Goal: Task Accomplishment & Management: Complete application form

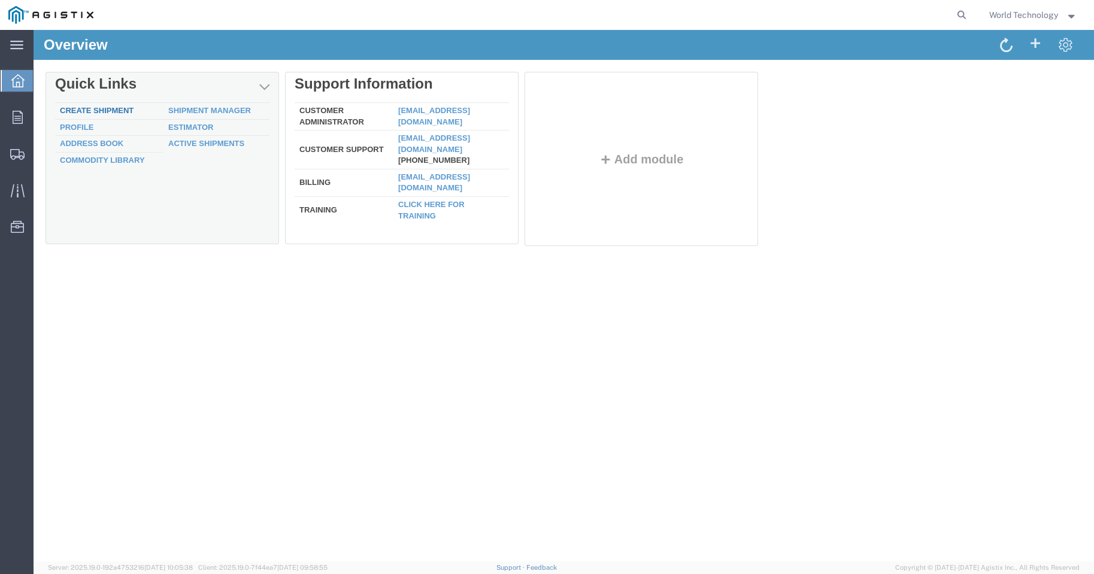
click at [93, 108] on link "Create Shipment" at bounding box center [97, 110] width 74 height 9
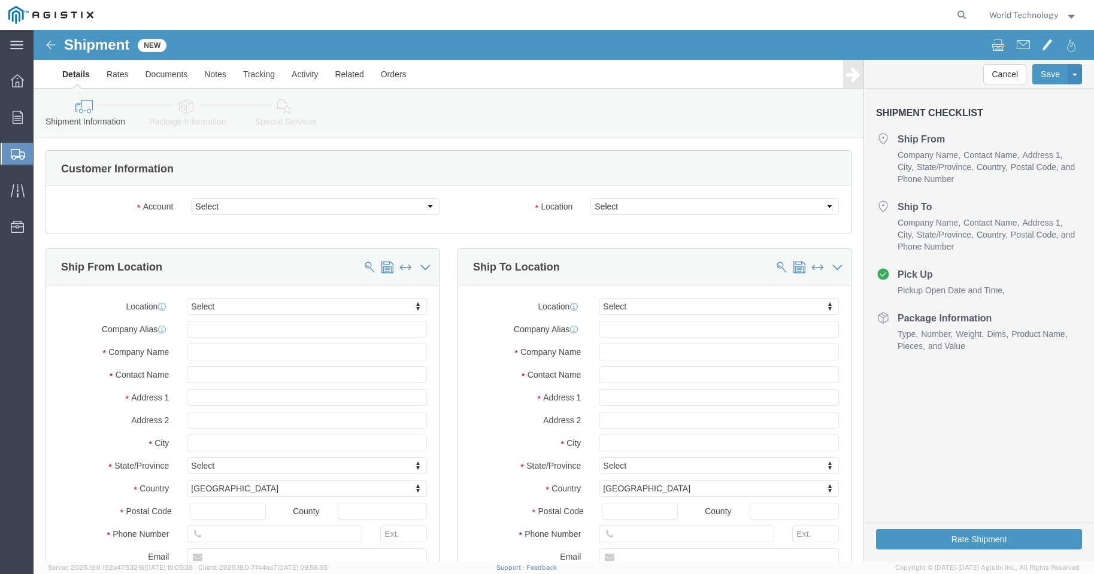
select select
click select "Select PG&E World Wide Technology Inc"
select select "9596"
click select "Select PG&E World Wide Technology Inc"
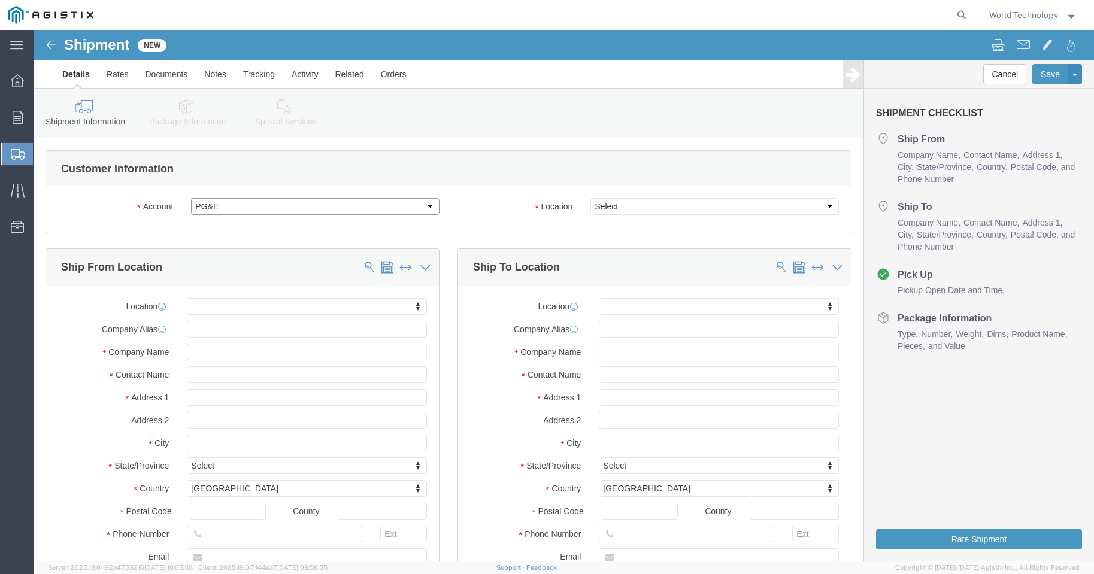
select select "PURCHORD"
select select
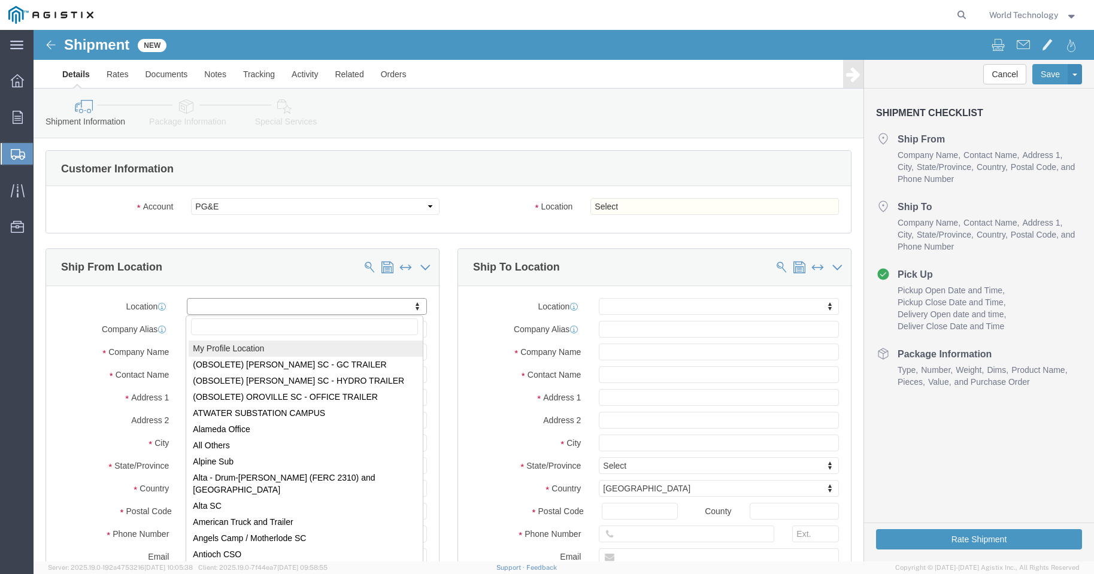
select select "MYPROFILE"
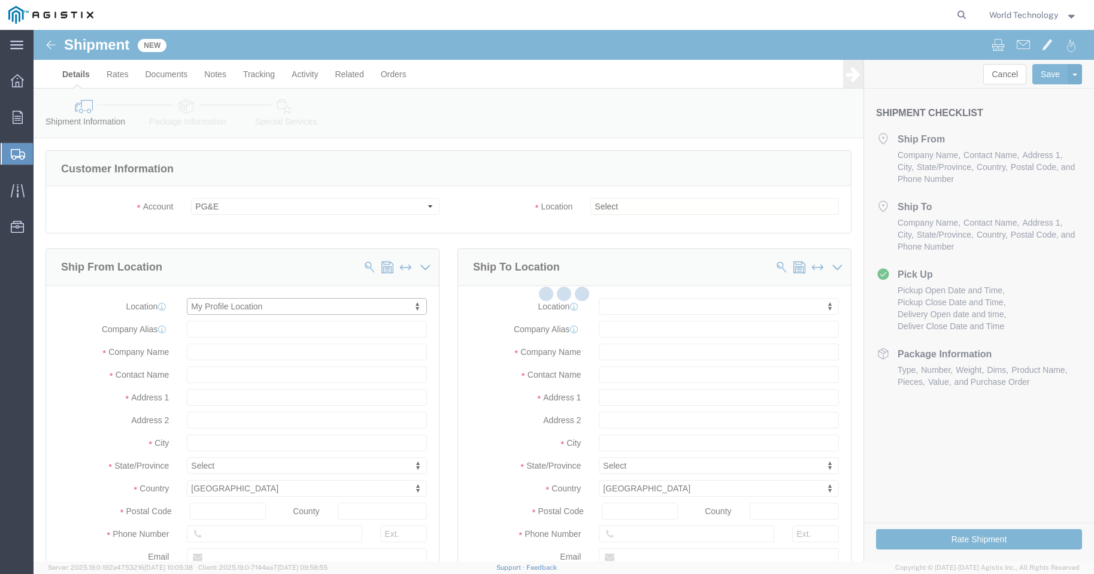
type input "World Wide Technology Inc"
type input "World Technology"
type input "[STREET_ADDRESS]"
type input "[GEOGRAPHIC_DATA]"
type input "62025"
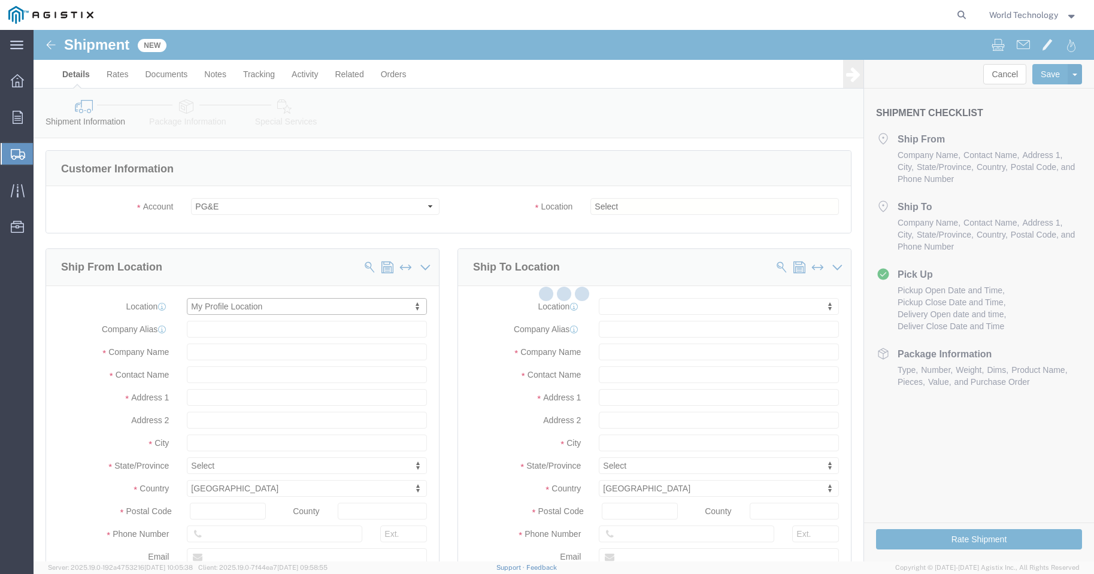
type input "3148240378"
type input "[EMAIL_ADDRESS][DOMAIN_NAME]"
checkbox input "true"
select select "IL"
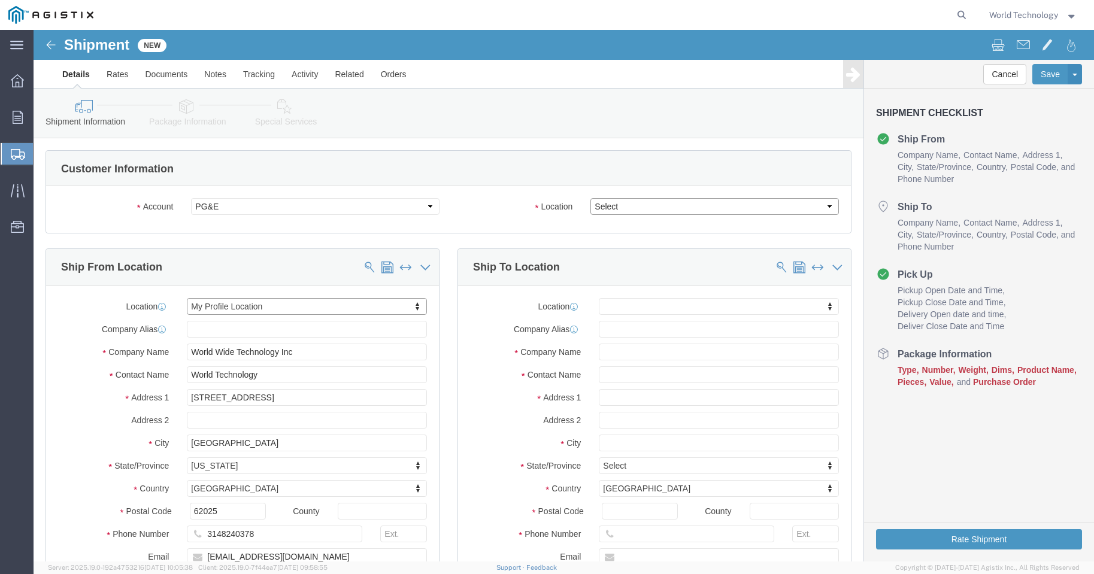
click select "Select All Others [GEOGRAPHIC_DATA] [GEOGRAPHIC_DATA] [GEOGRAPHIC_DATA] [GEOGRA…"
select select "23082"
click select "Select All Others [GEOGRAPHIC_DATA] [GEOGRAPHIC_DATA] [GEOGRAPHIC_DATA] [GEOGRA…"
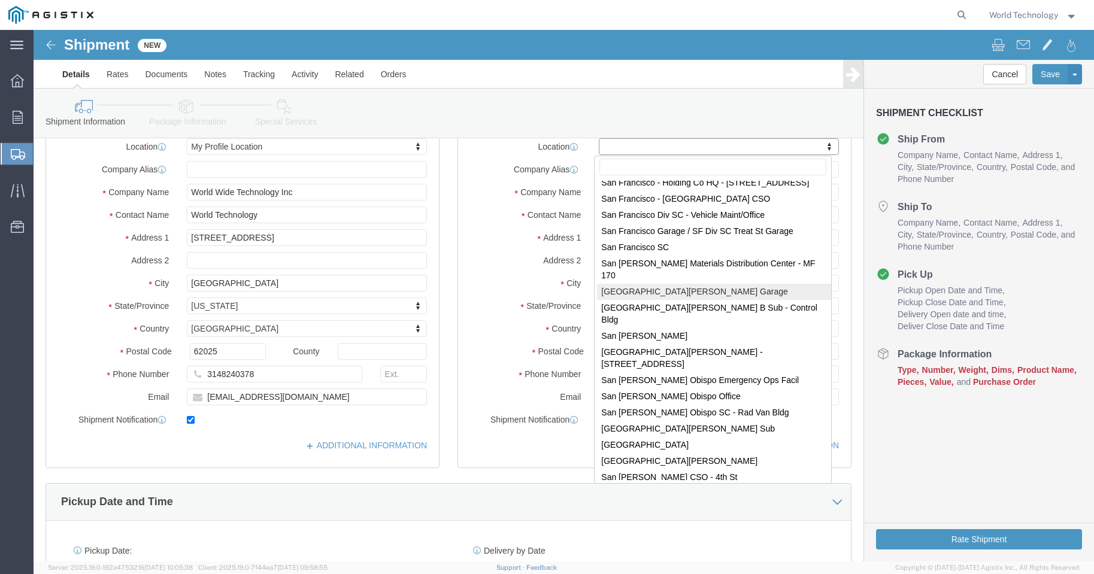
scroll to position [6388, 0]
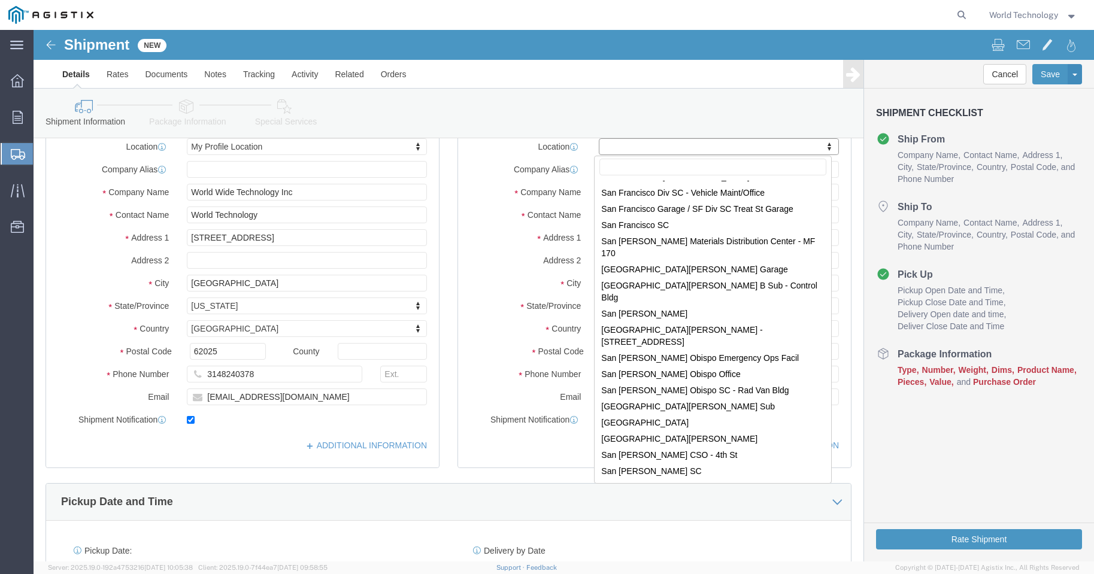
select select "19935"
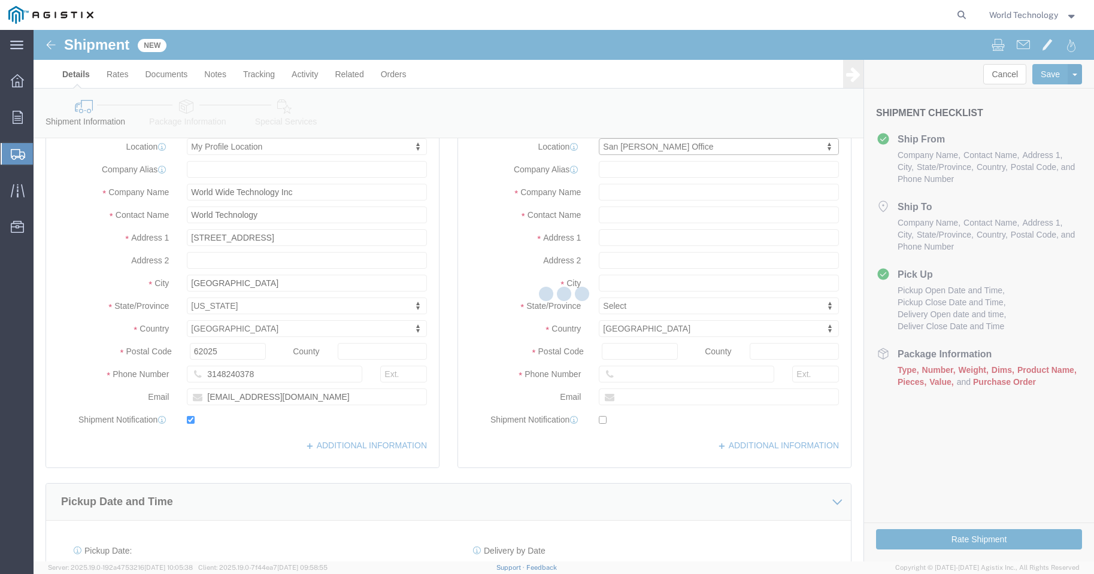
type input "705302"
type input "PG&E"
type input "[STREET_ADDRESS]"
type input "SAN [PERSON_NAME]"
type input "94583-1319"
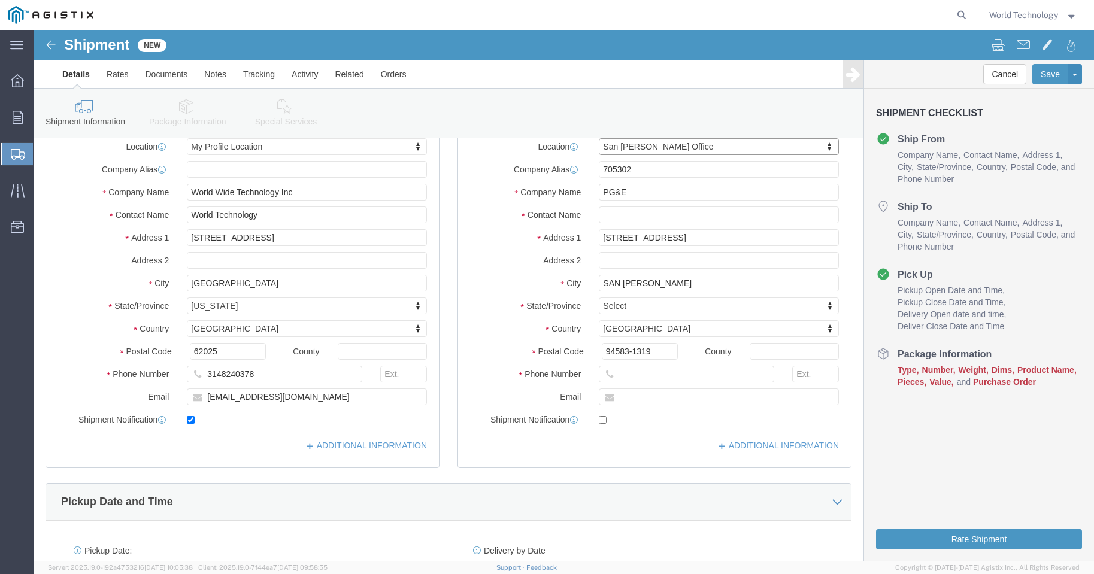
select select "CA"
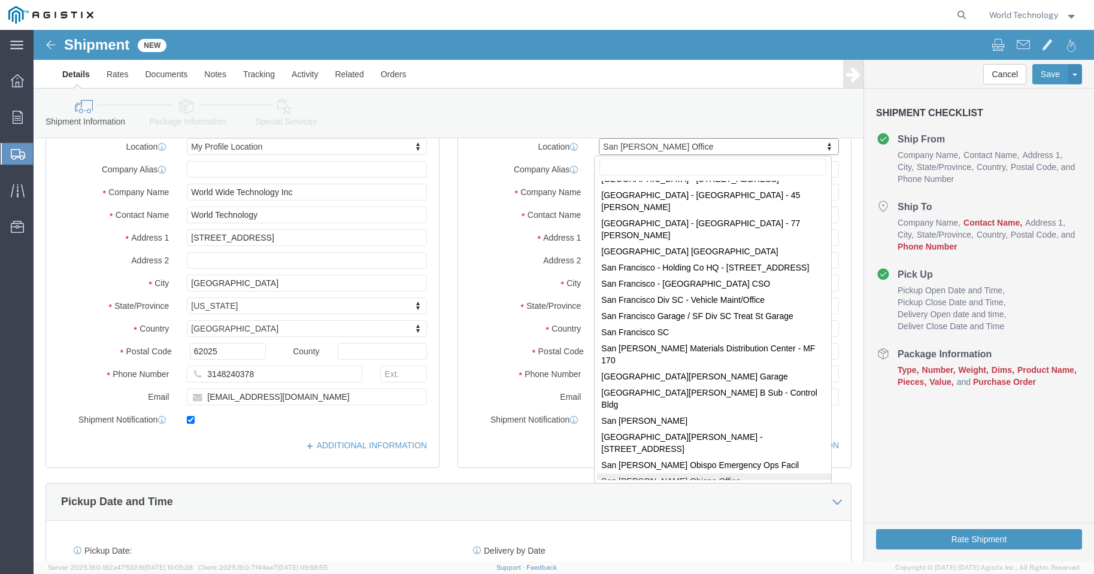
scroll to position [6441, 0]
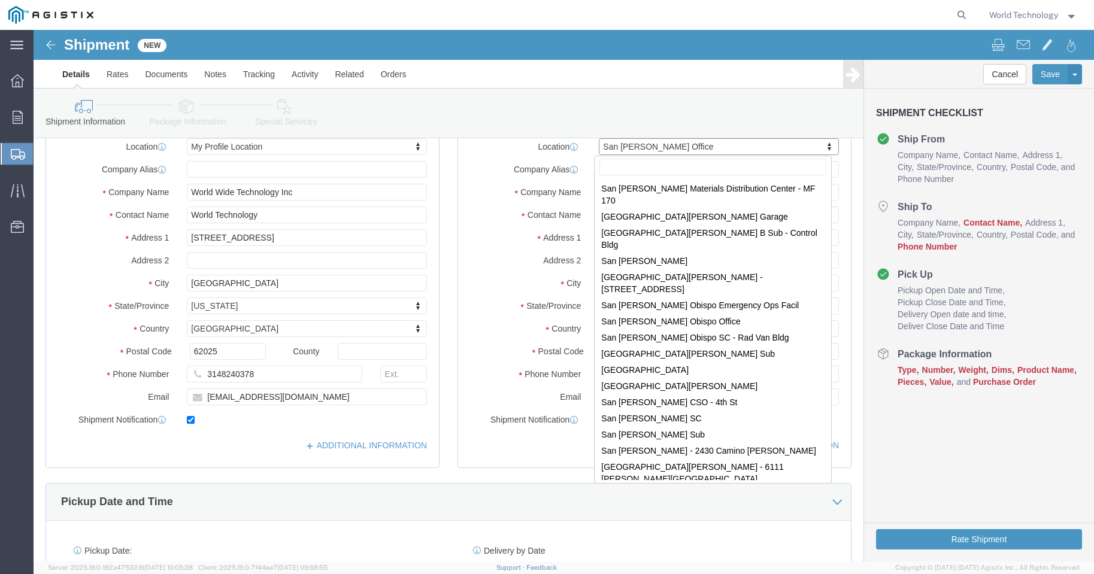
select select "71738"
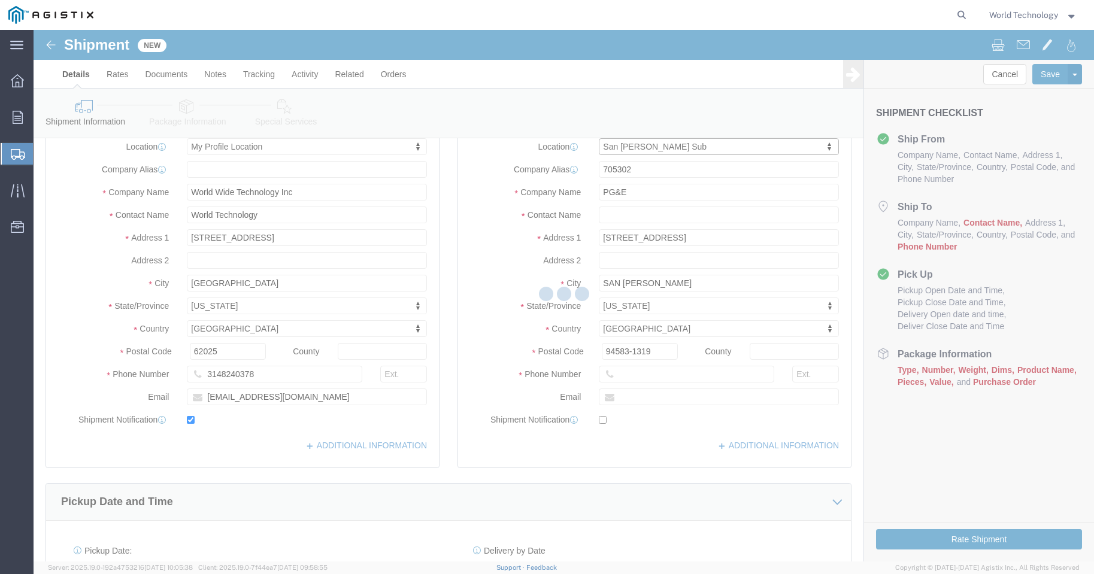
type input "1950 Del Mar Dr"
type input "San [PERSON_NAME]"
type input "94583"
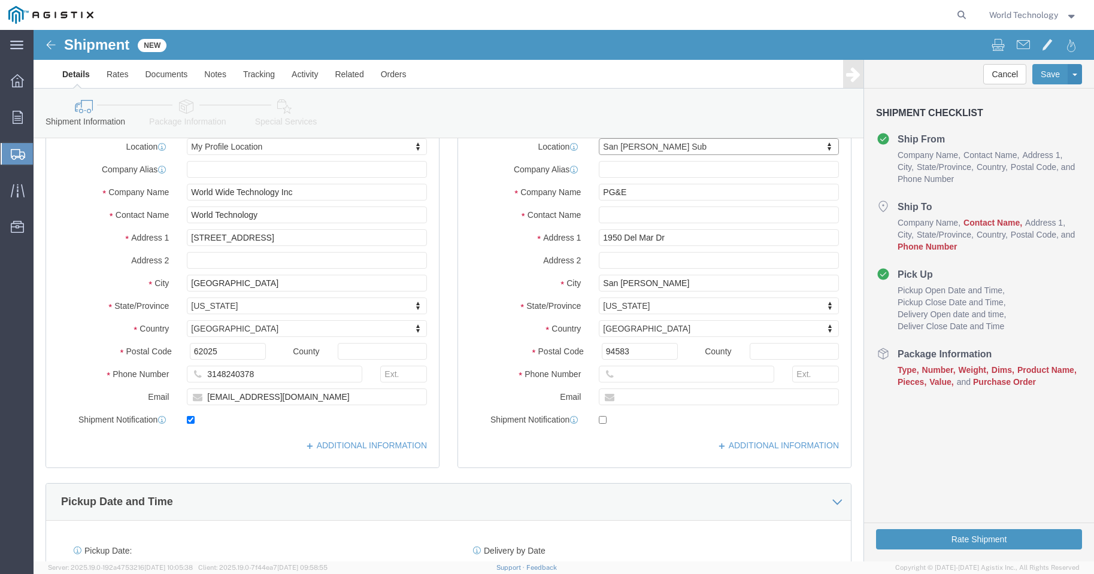
select select "CA"
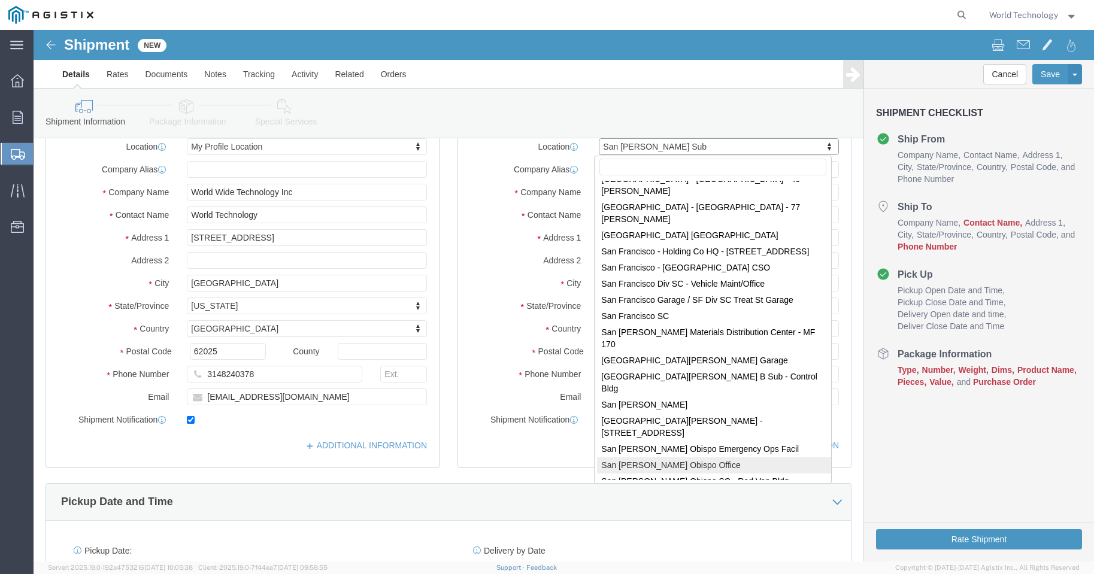
scroll to position [6457, 0]
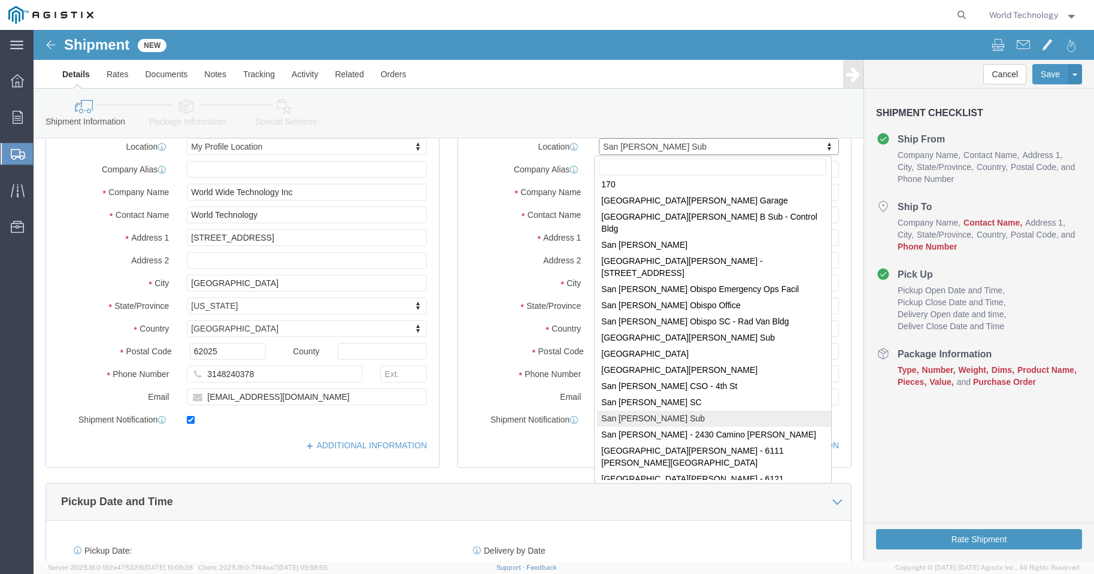
select select "24599"
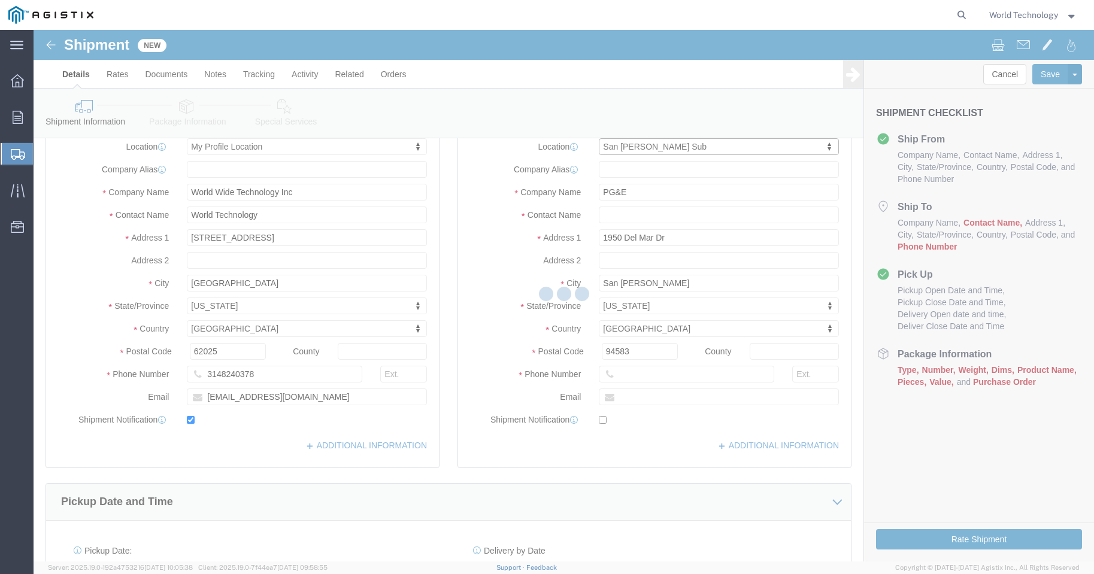
type input "[STREET_ADDRESS]"
type input "[GEOGRAPHIC_DATA][PERSON_NAME]"
type input "94901"
select select "CA"
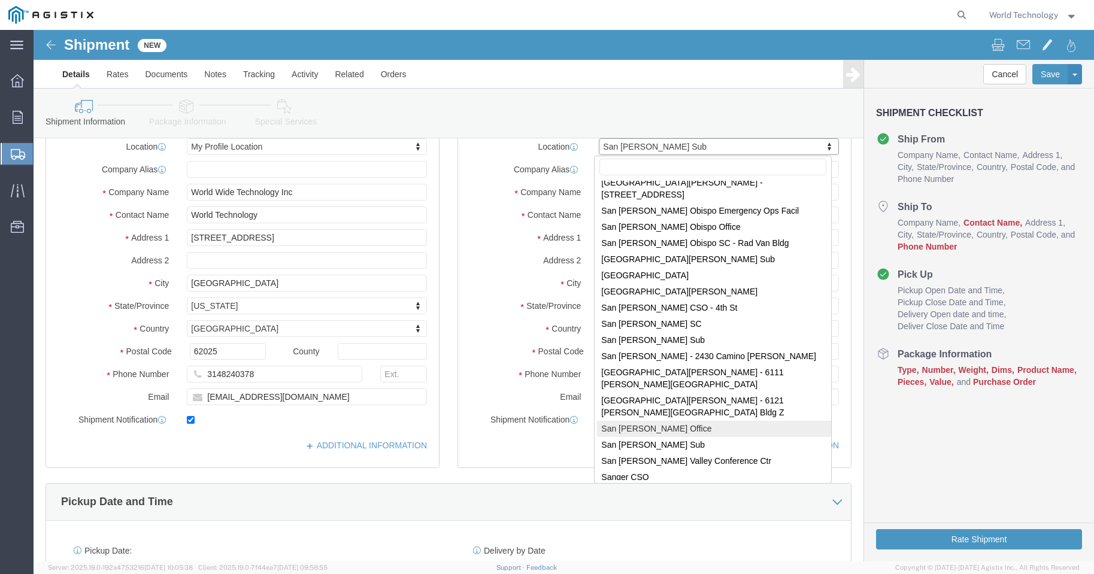
scroll to position [6376, 0]
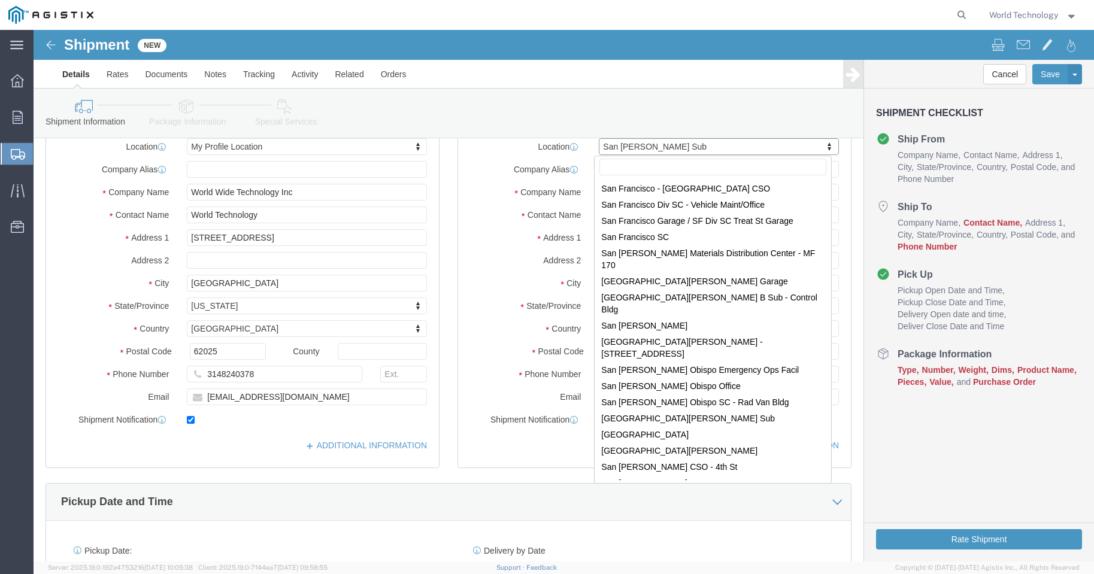
select select "71739"
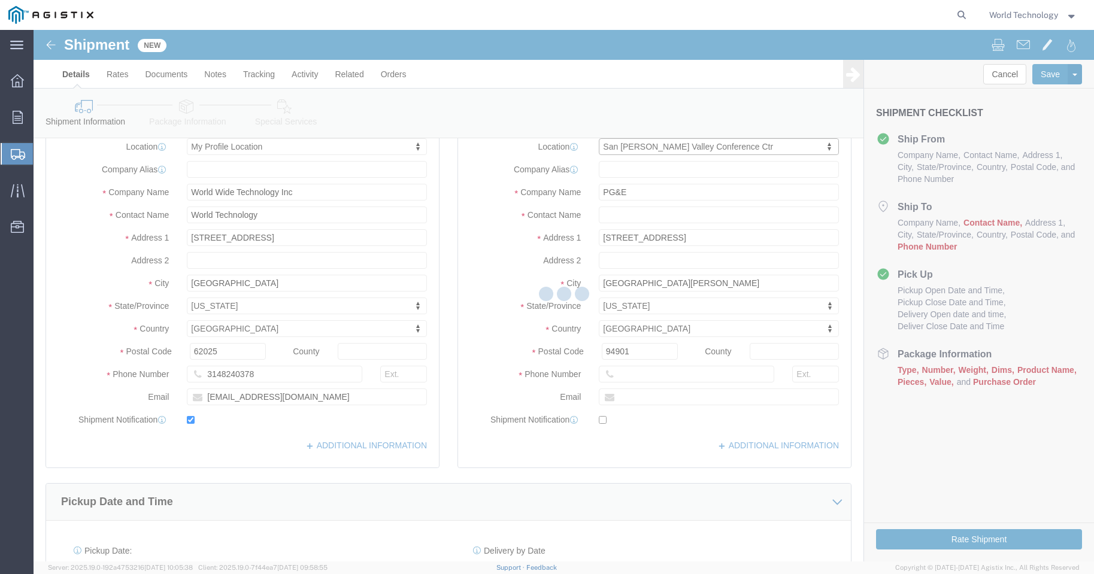
type input "[STREET_ADDRESS]"
type input "San [PERSON_NAME]"
type input "94583-1356"
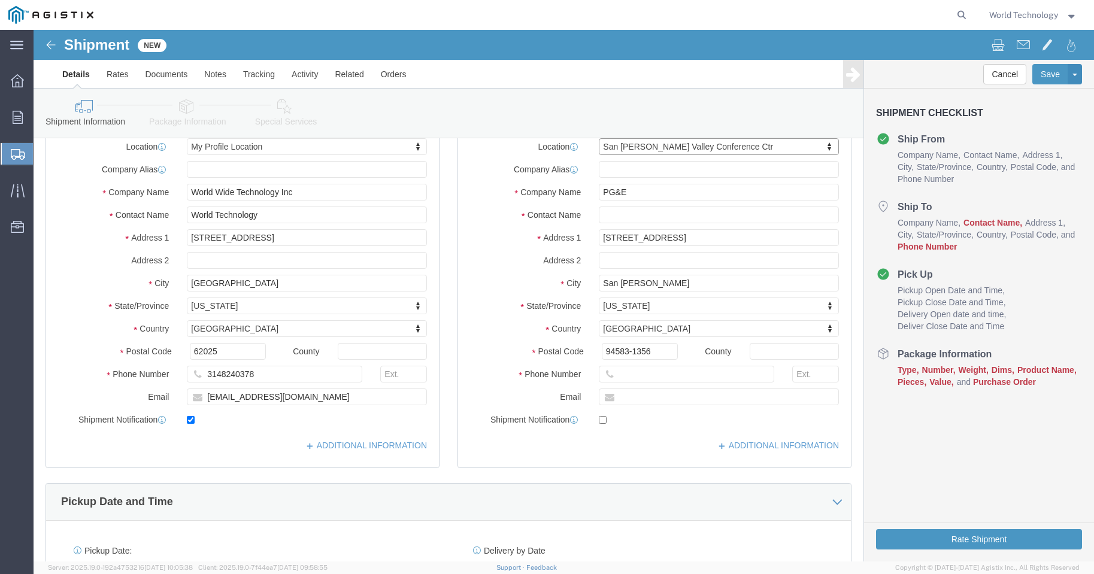
select select "CA"
click div "Location [GEOGRAPHIC_DATA][PERSON_NAME] Conference Ctr My Profile Location (OBS…"
click input "text"
type input "a"
type input "[PERSON_NAME]"
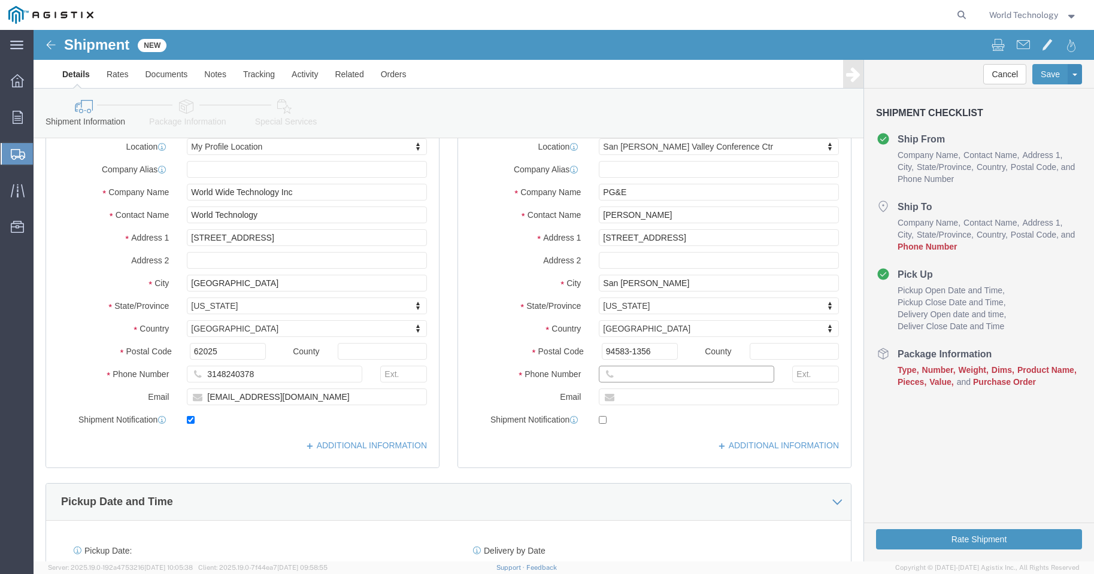
click input "text"
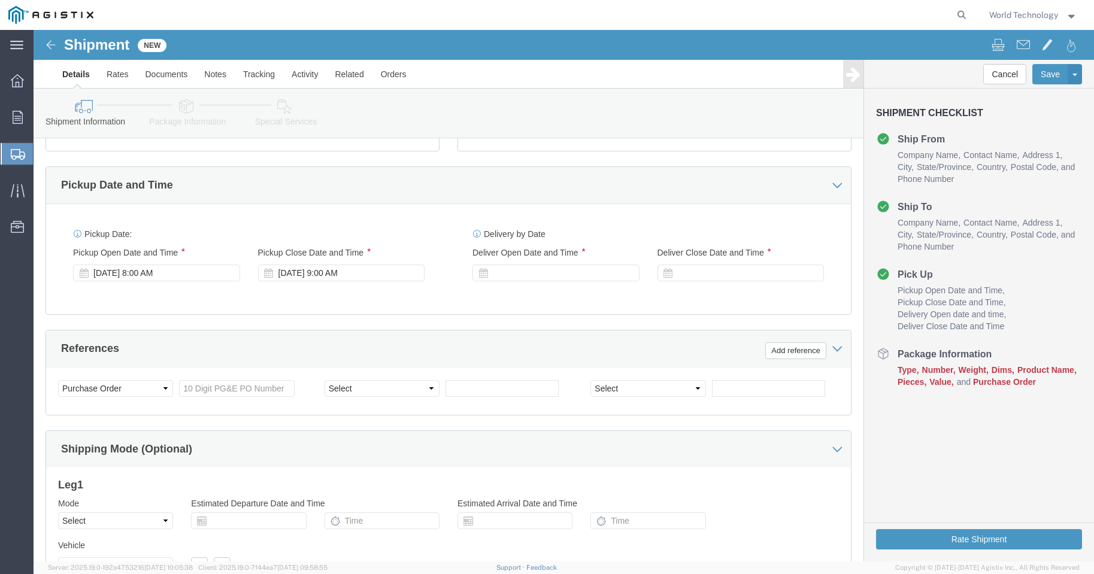
scroll to position [479, 0]
type input "4159735198"
click icon
click div
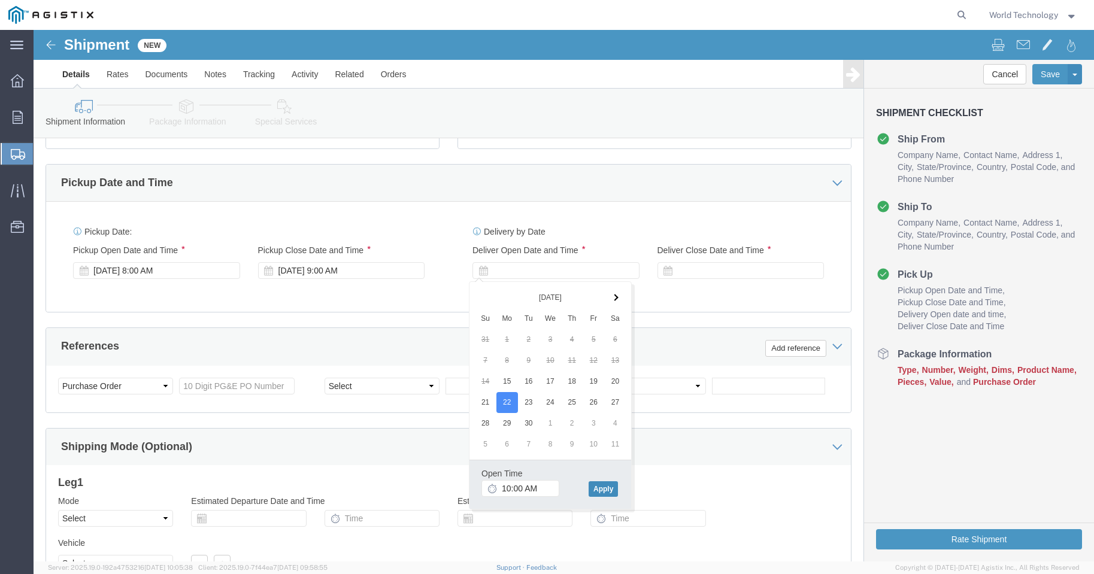
click button "Apply"
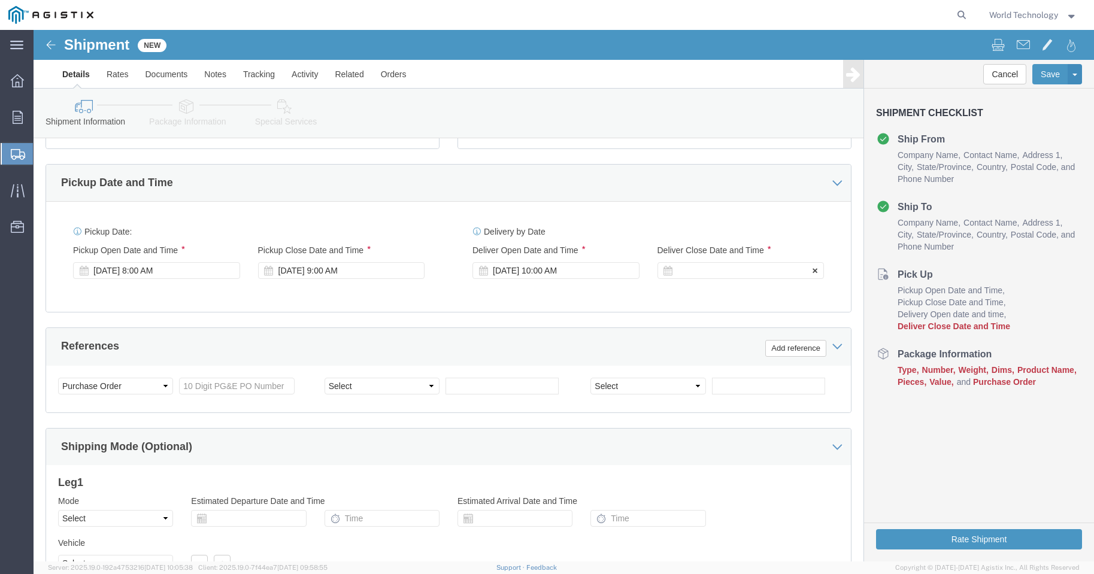
click div
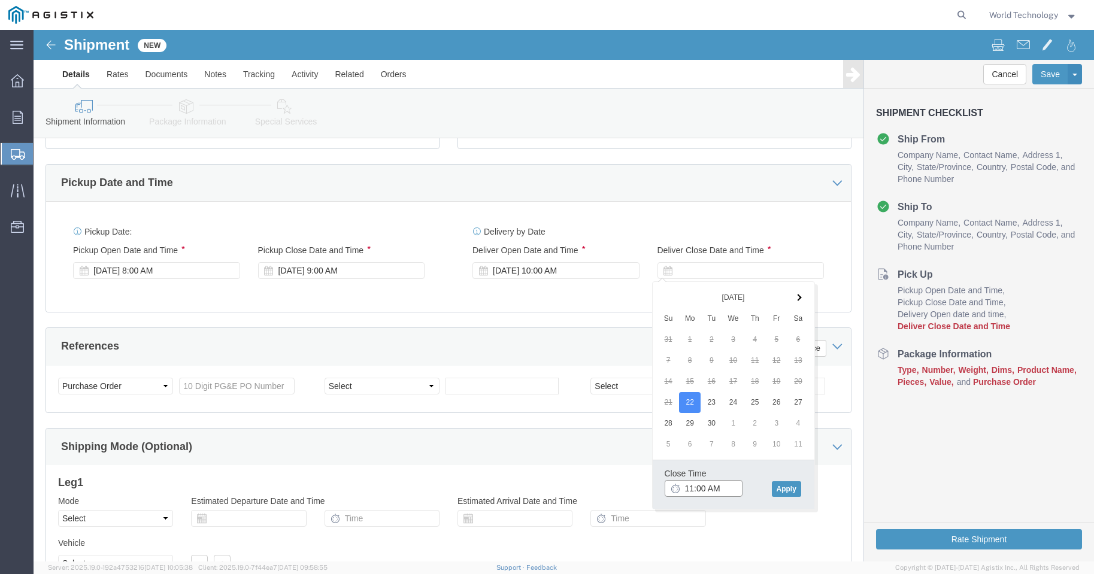
click input "11:00 AM"
type input "11:00 PM"
click button "Apply"
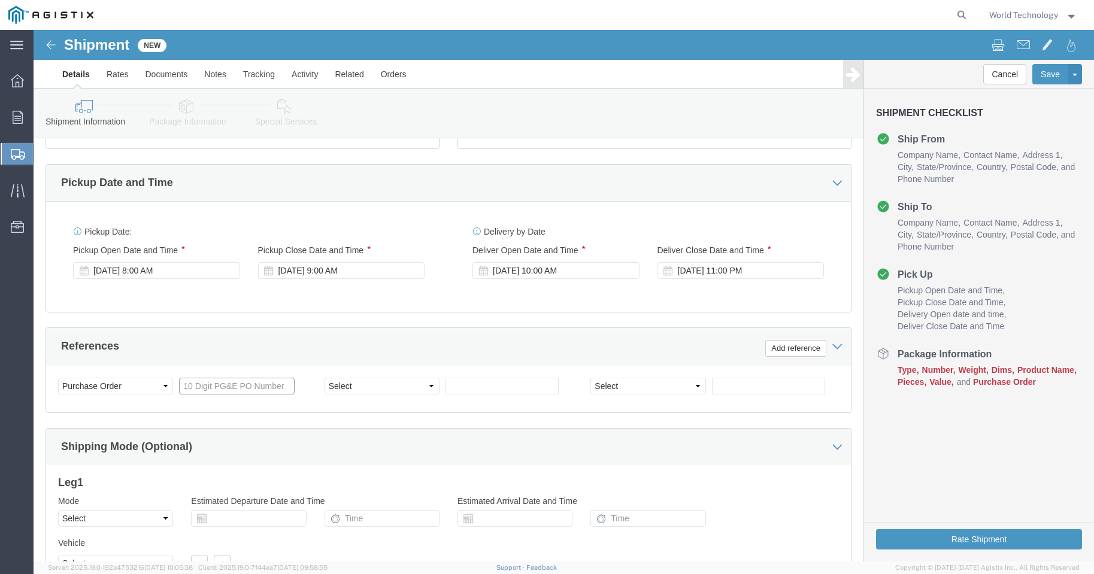
click input "text"
type input "2701125558"
click select "Select Account Type Activity ID Airline Appointment Number ASN Batch Request # …"
select select "DELNUM"
click select "Select Account Type Activity ID Airline Appointment Number ASN Batch Request # …"
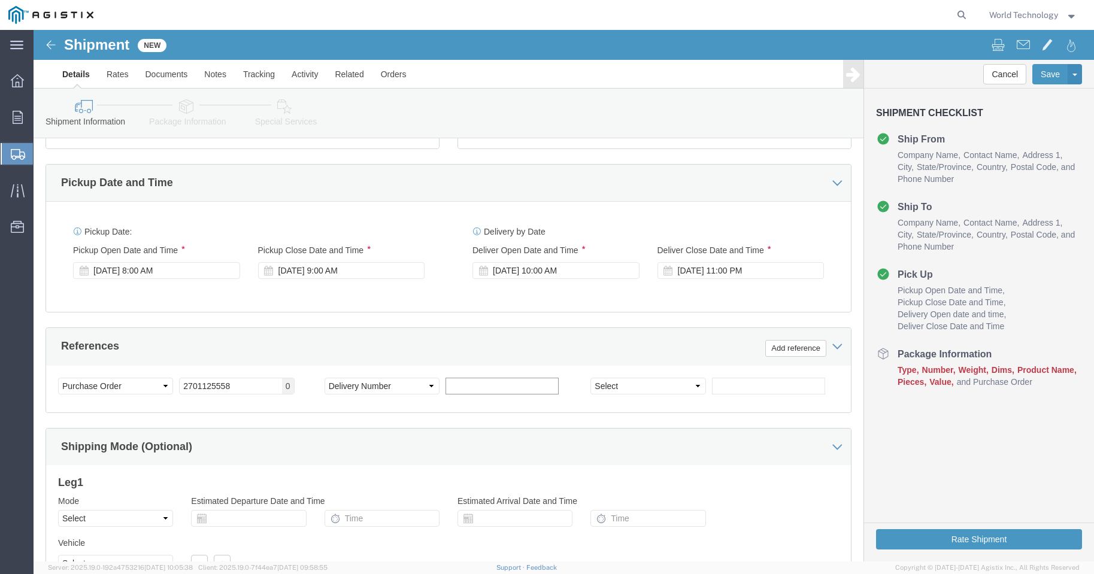
click input "text"
type input "1602180548"
click select "Select Account Type Activity ID Airline Appointment Number ASN Batch Request # …"
select select "SALEORDR"
click select "Select Account Type Activity ID Airline Appointment Number ASN Batch Request # …"
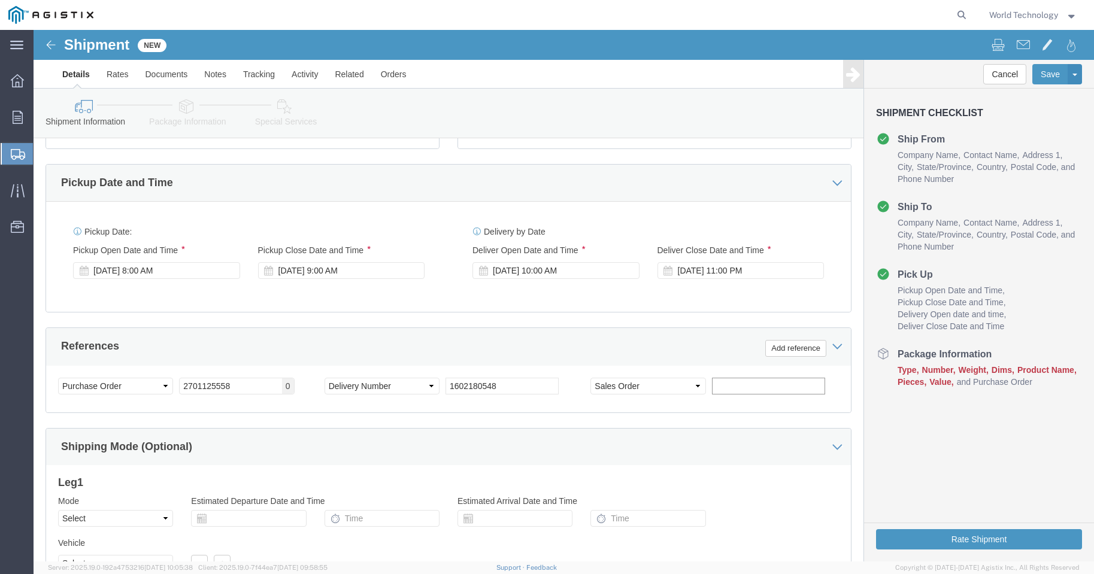
click input "text"
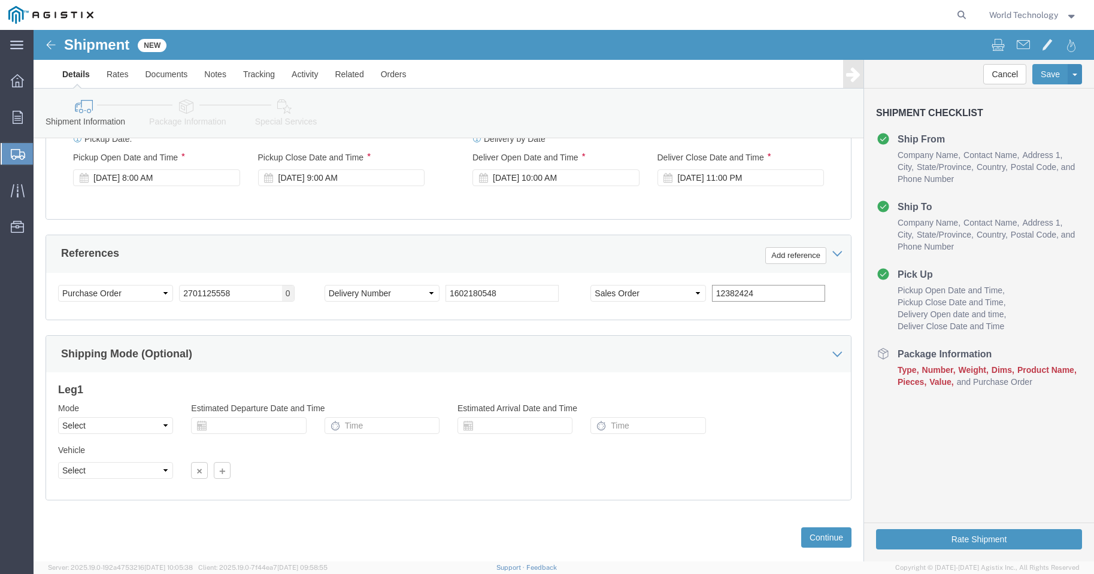
scroll to position [595, 0]
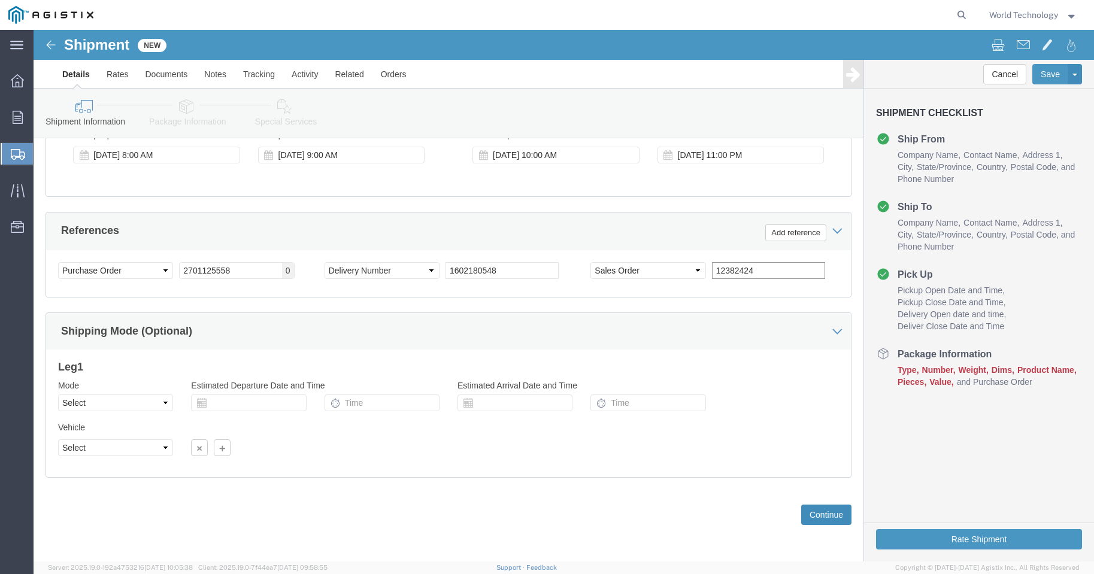
type input "12382424"
click button "Continue"
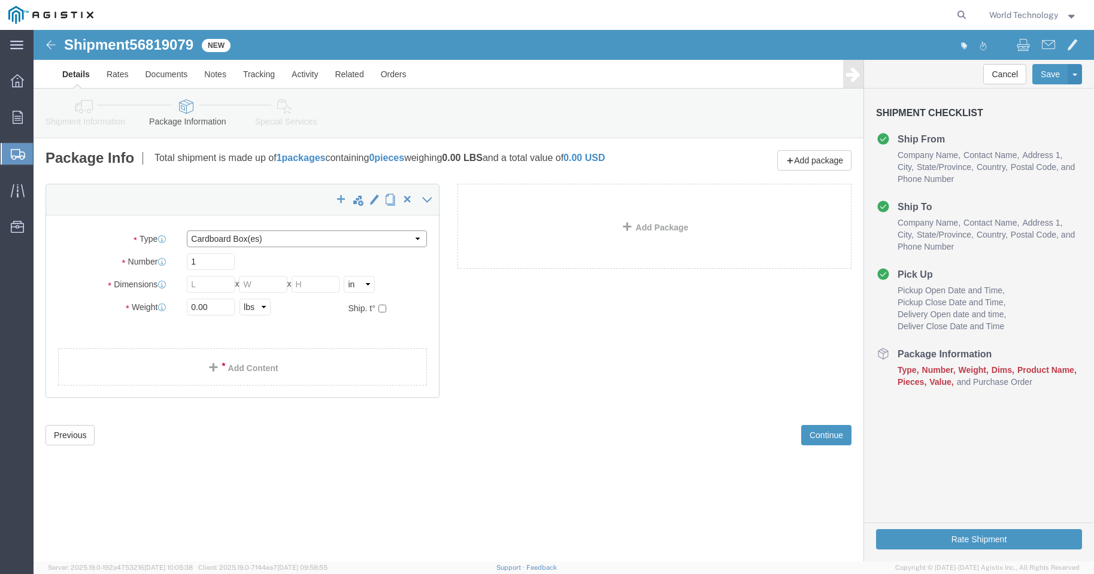
click select "Select Bulk Bundle(s) Cardboard Box(es) Carton(s) Crate(s) Drum(s) (Fiberboard)…"
select select "PSNS"
click select "Select Bulk Bundle(s) Cardboard Box(es) Carton(s) Crate(s) Drum(s) (Fiberboard)…"
click input "text"
type input "26"
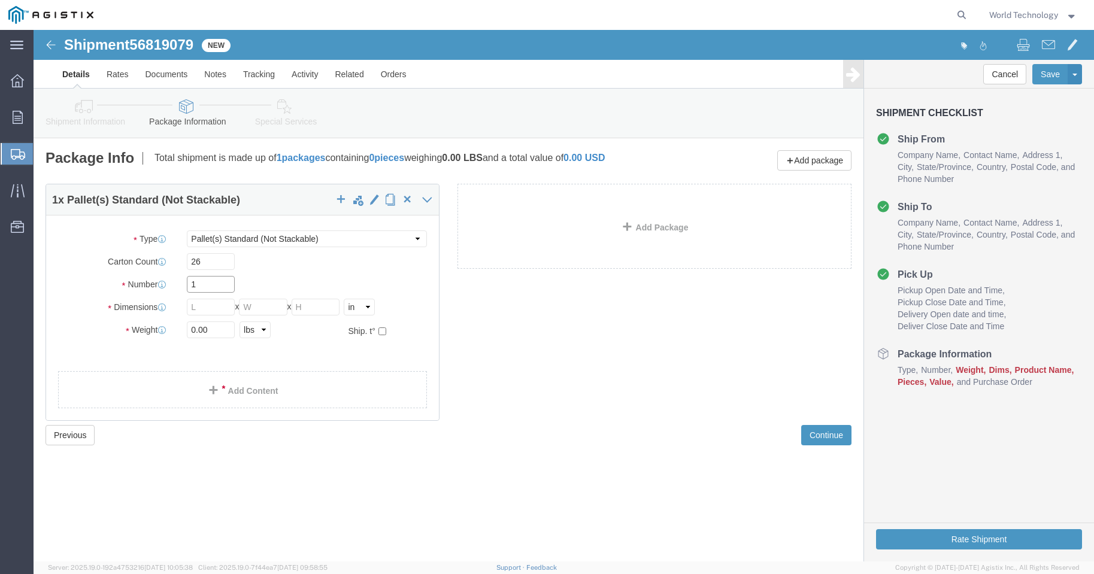
click input "1"
type input "6"
click input "text"
type input "2"
type input "26"
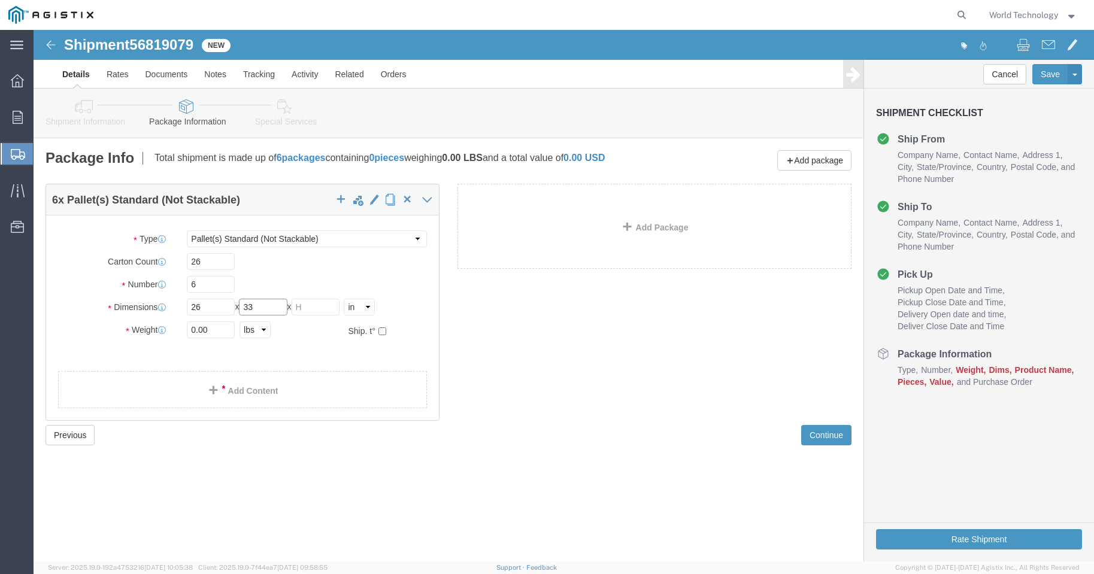
type input "33"
type input "59"
drag, startPoint x: 178, startPoint y: 300, endPoint x: 150, endPoint y: 297, distance: 28.3
click div "0.00 Select kgs lbs"
type input "1412"
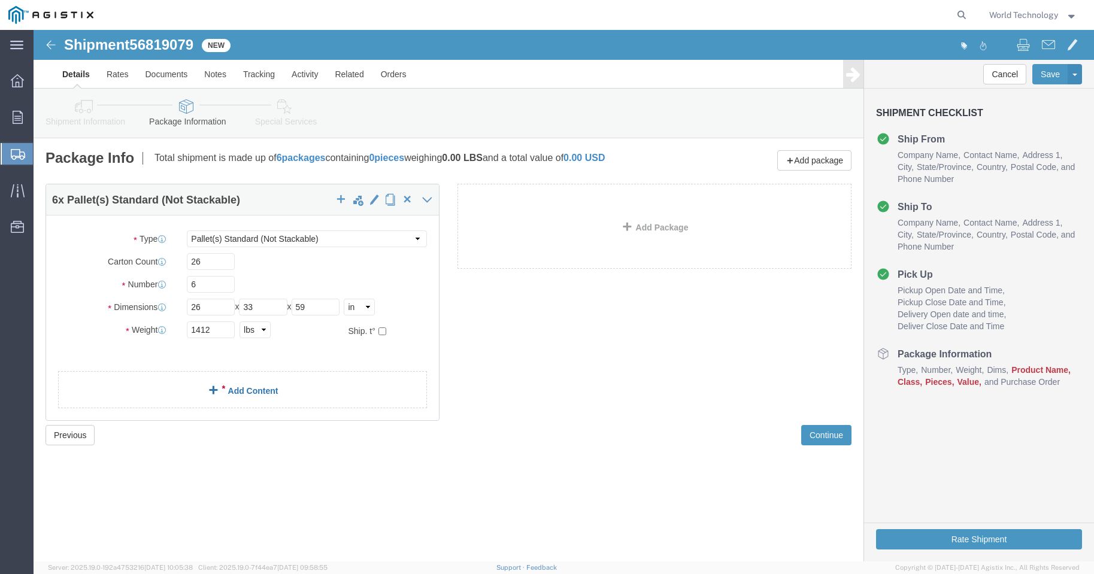
click link "Add Content"
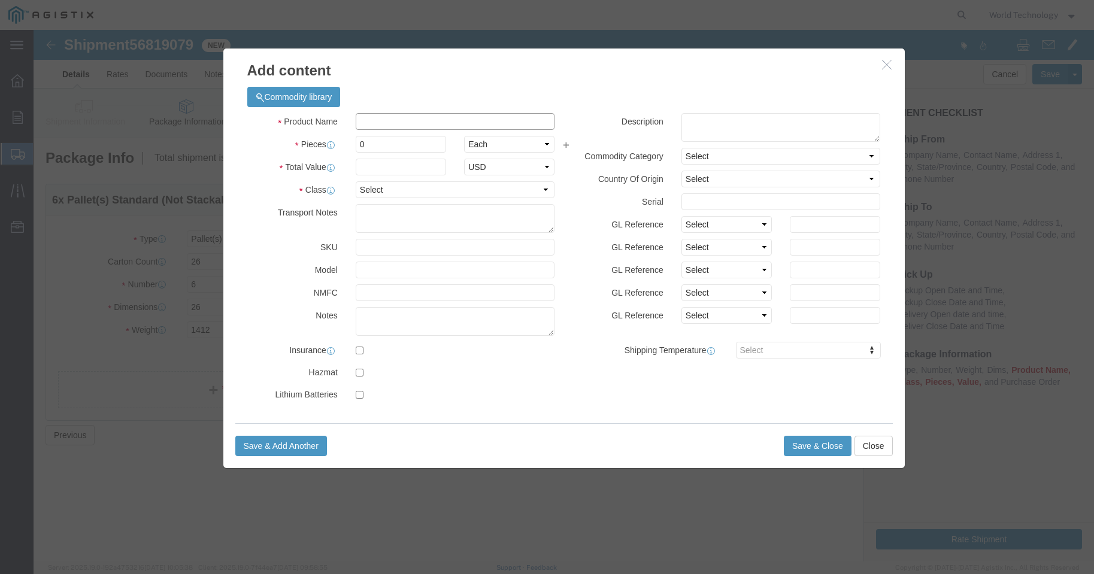
click input "text"
type input "COMPUTER EQUIPMENT"
click input "0"
type input "26"
click input "text"
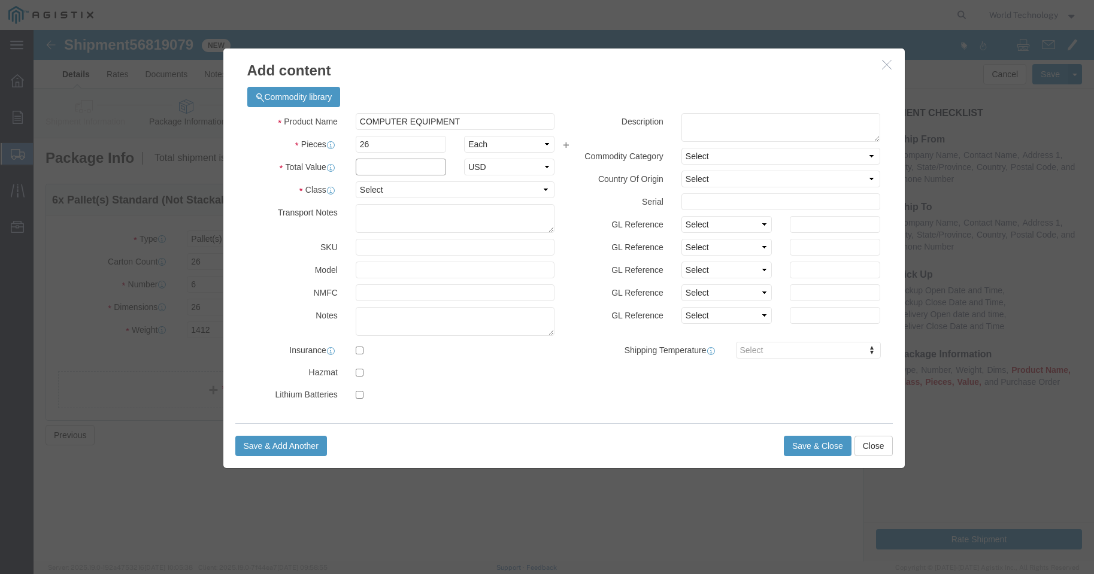
type input "10,000"
click select "Select 50 55 60 65 70 85 92.5 100 125 175 250 300 400"
select select "92.5"
click select "Select 50 55 60 65 70 85 92.5 100 125 175 250 300 400"
drag, startPoint x: 346, startPoint y: 135, endPoint x: 295, endPoint y: 124, distance: 52.0
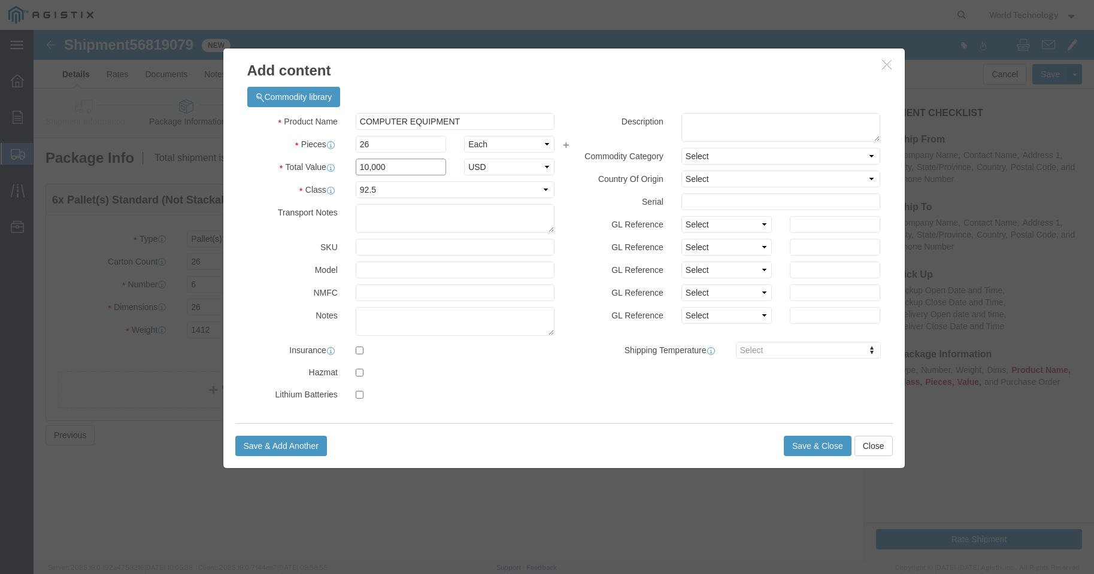
click div "Product Name COMPUTER EQUIPMENT Pieces 26 Select Bag Barrels 100Board Feet Bott…"
type input "60,000"
click button "Save & Close"
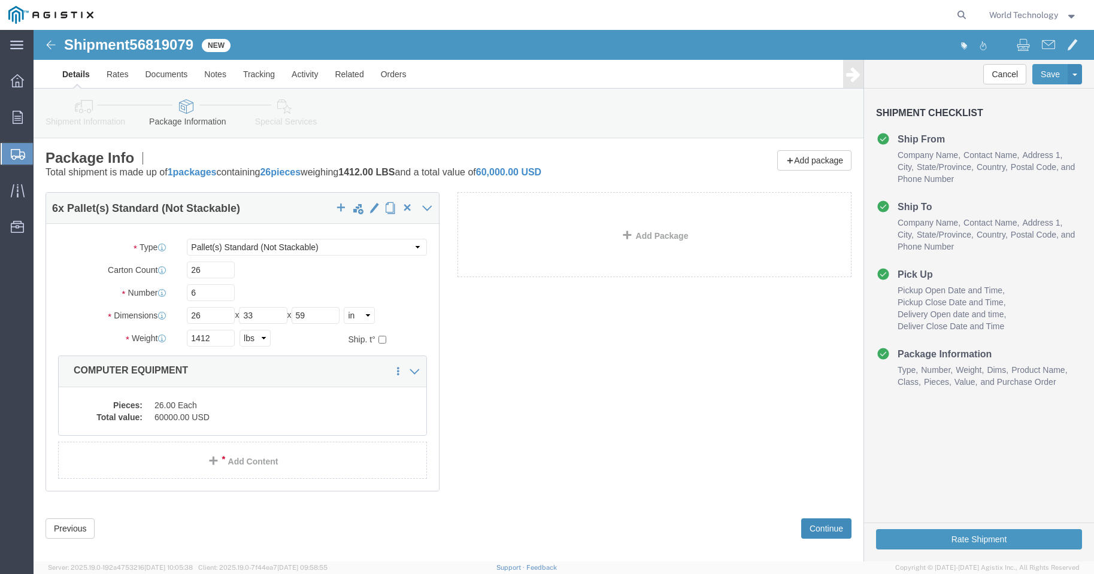
click button "Continue"
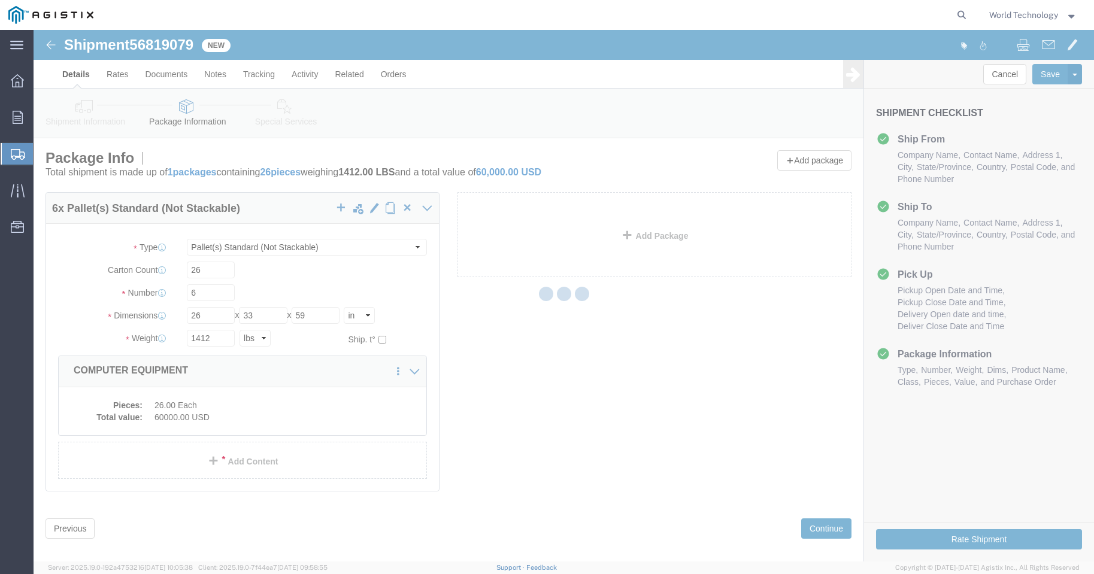
select select
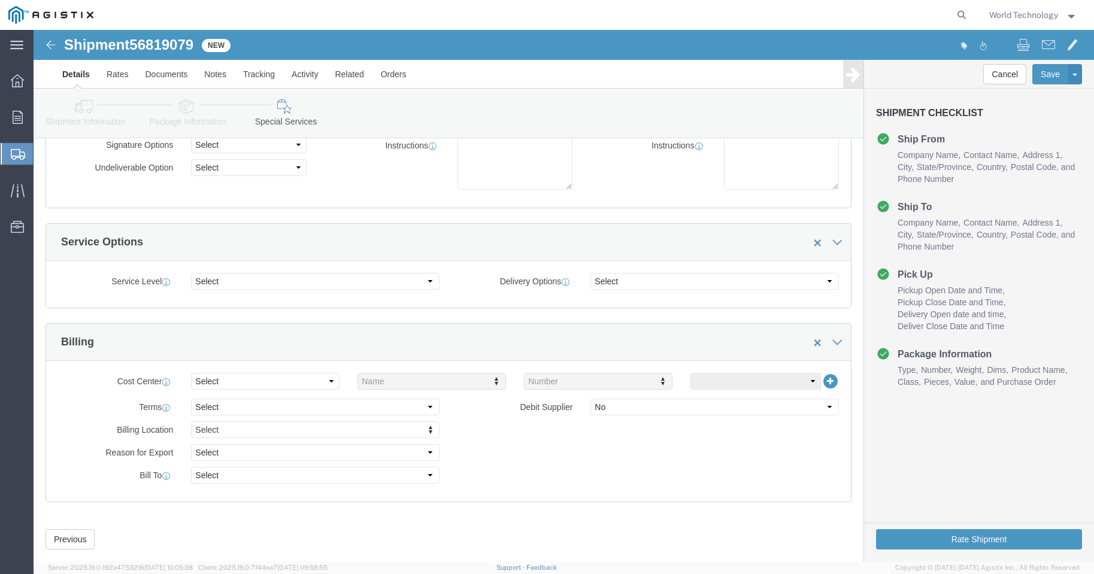
scroll to position [160, 0]
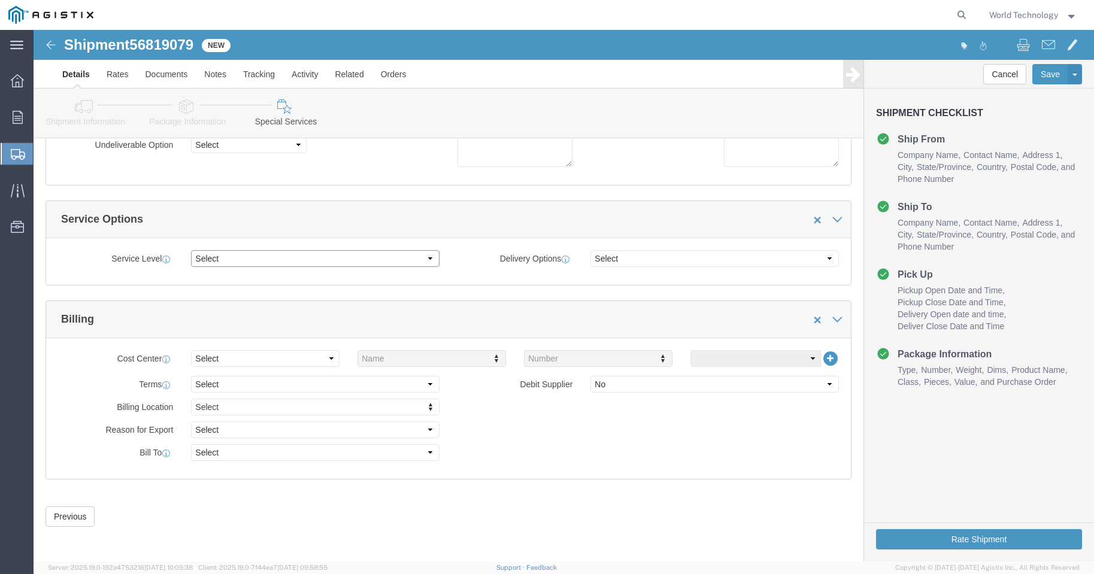
click select "Select 1 Day 2 Day 3-5 Day Economy 5+ Day"
select select "3-5 Day Economy"
click select "Select 1 Day 2 Day 3-5 Day Economy 5+ Day"
click button "Rate Shipment"
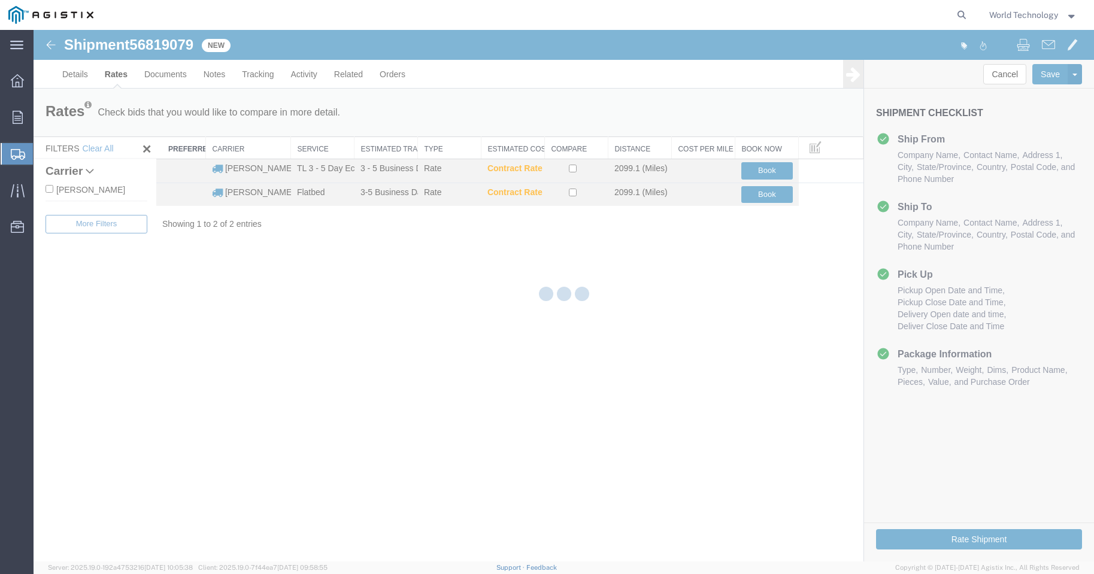
scroll to position [0, 0]
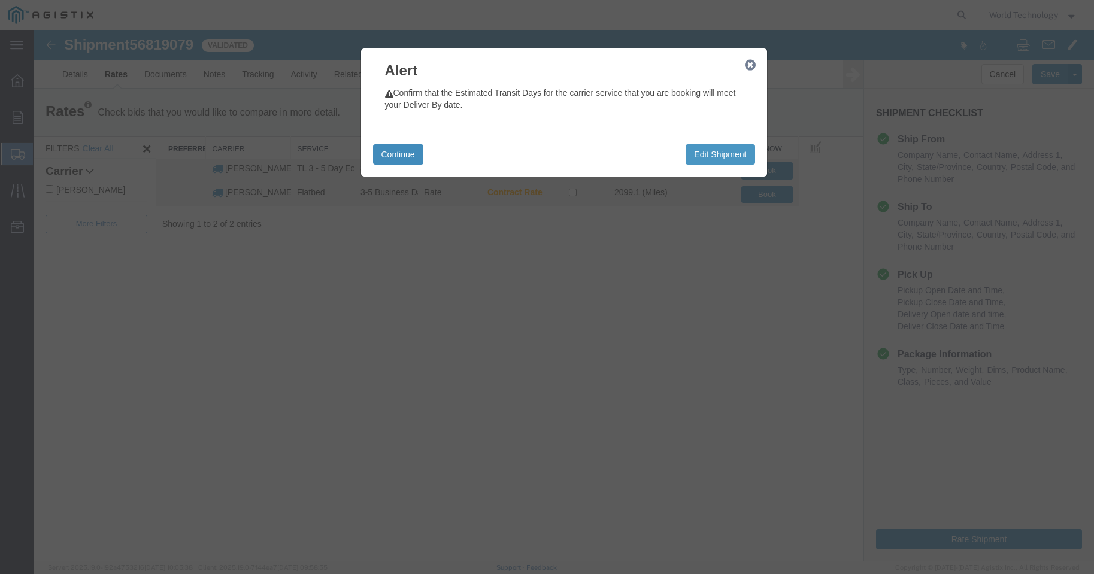
click at [395, 153] on button "Continue" at bounding box center [398, 154] width 50 height 20
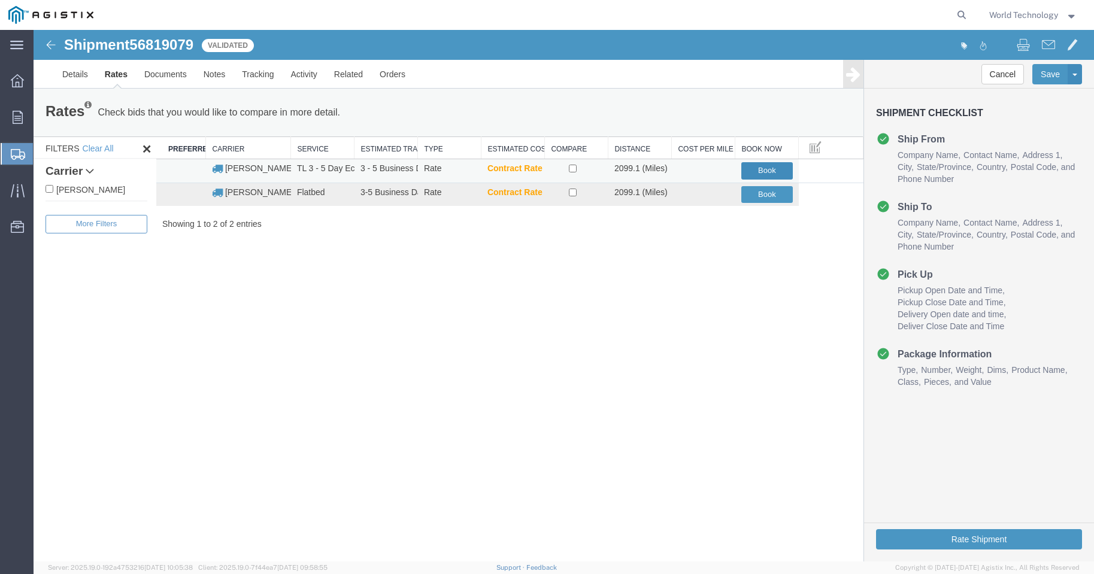
click at [785, 171] on button "Book" at bounding box center [767, 170] width 52 height 17
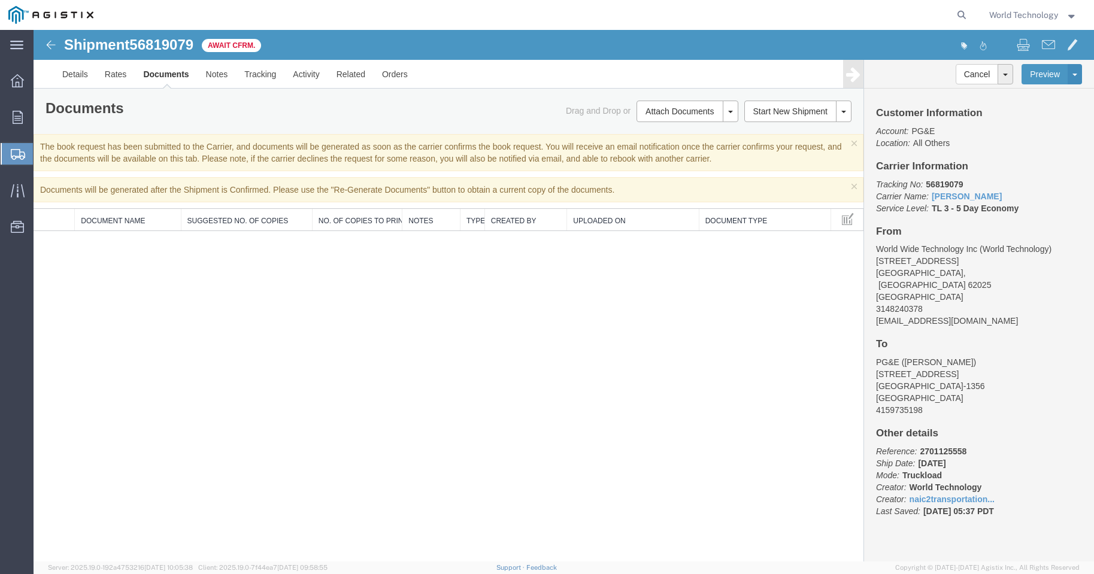
click at [0, 0] on span "Create Shipment" at bounding box center [0, 0] width 0 height 0
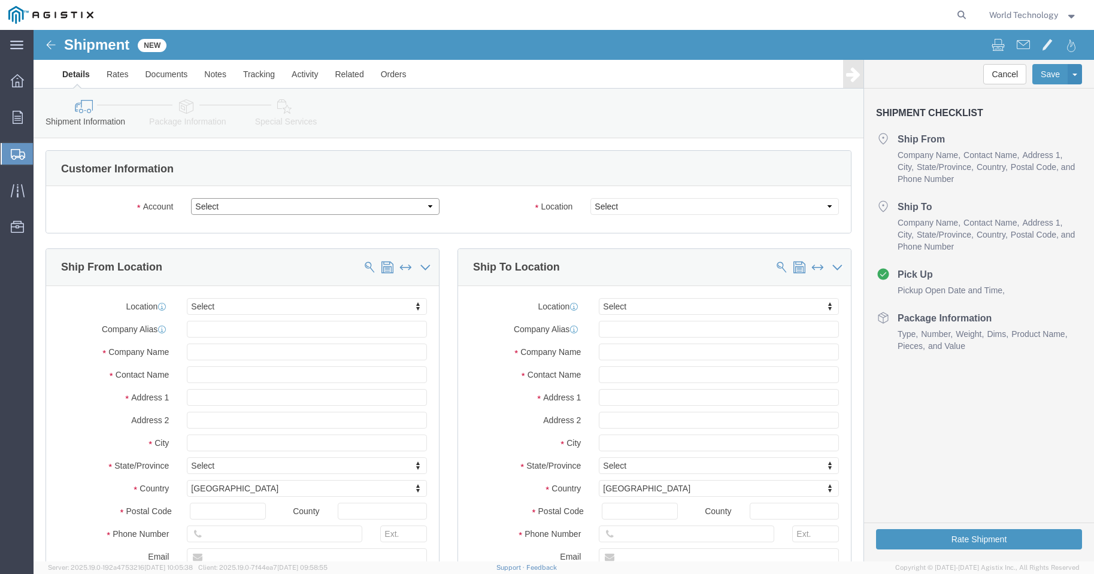
click select "Select PG&E World Wide Technology Inc"
select select "11214"
click select "Select PG&E World Wide Technology Inc"
select select
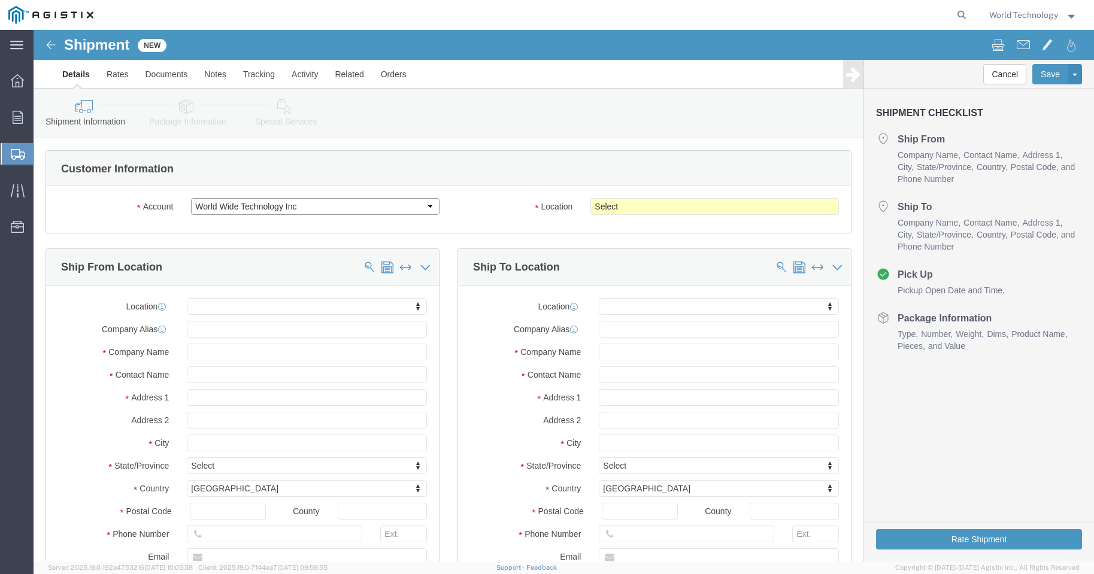
click select "Select PG&E World Wide Technology Inc"
select select "9596"
click select "Select PG&E World Wide Technology Inc"
select select "PURCHORD"
select select
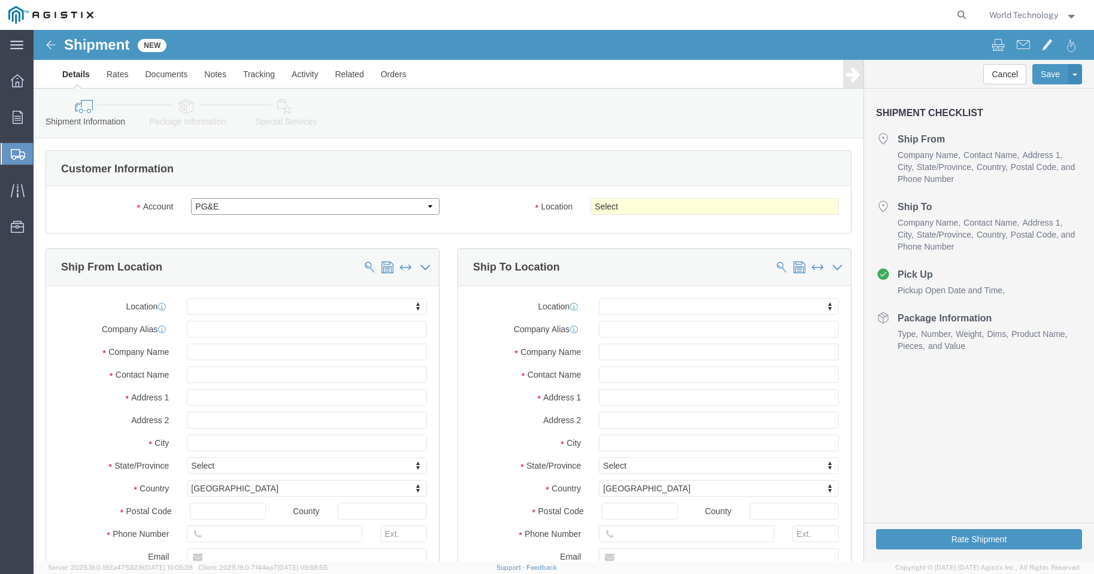
select select
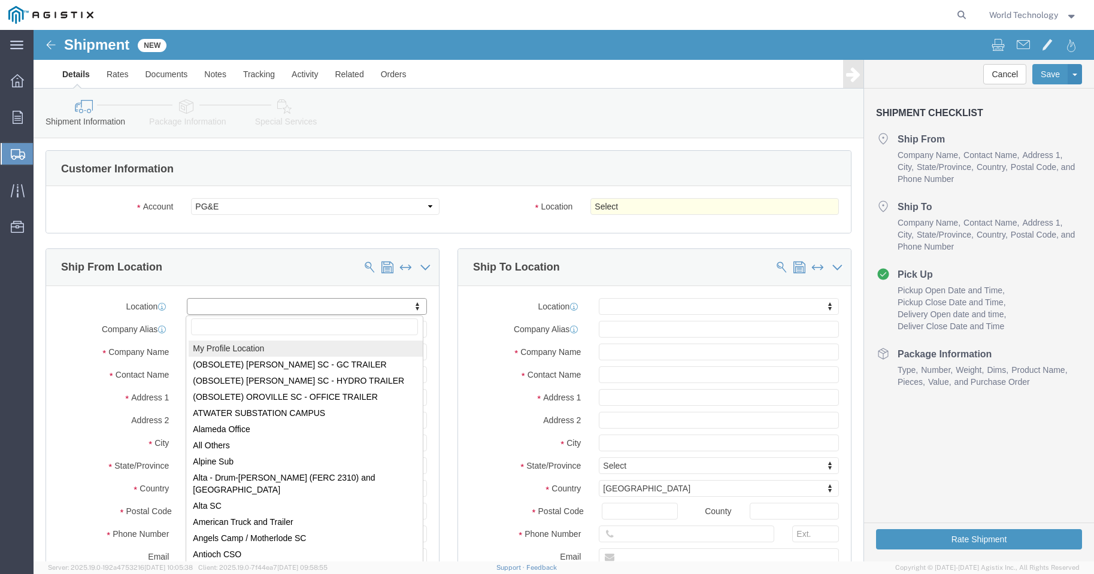
select select "MYPROFILE"
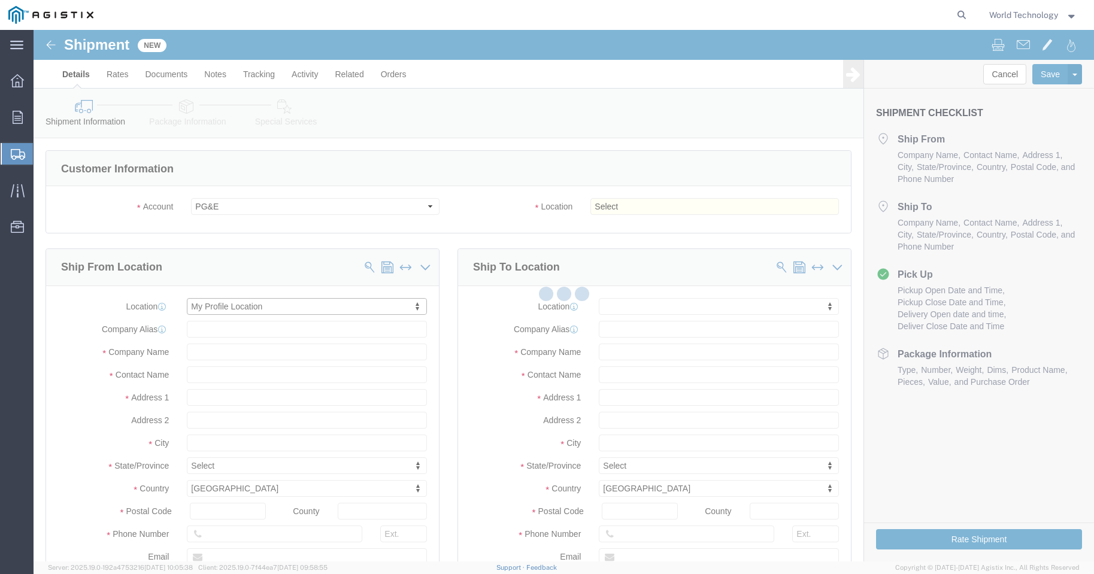
type input "[STREET_ADDRESS]"
type input "62025"
type input "3148240378"
type input "[EMAIL_ADDRESS][DOMAIN_NAME]"
checkbox input "true"
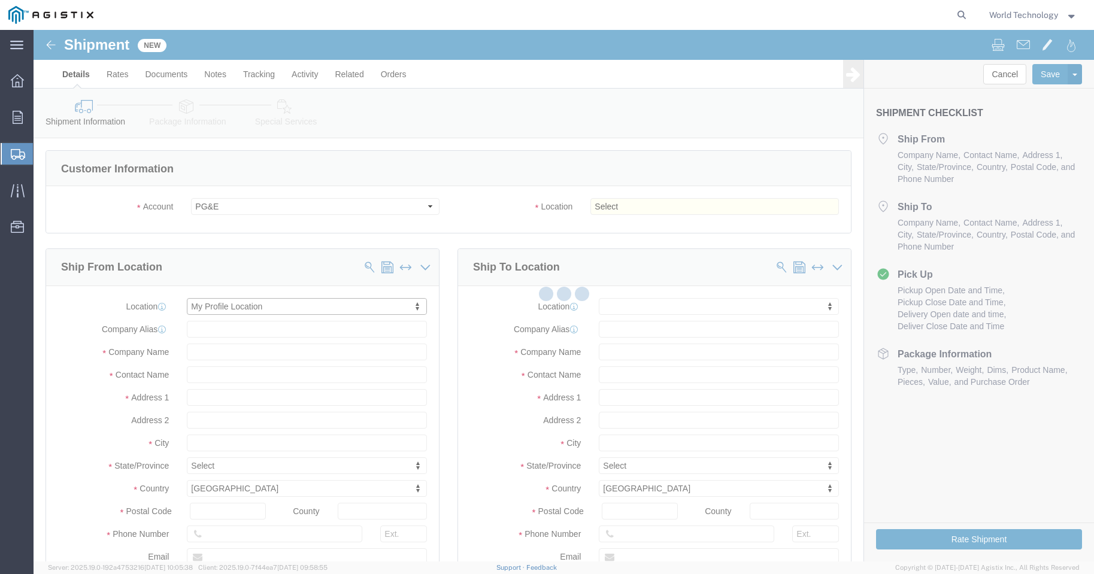
type input "World Wide Technology Inc"
type input "World Technology"
type input "[GEOGRAPHIC_DATA]"
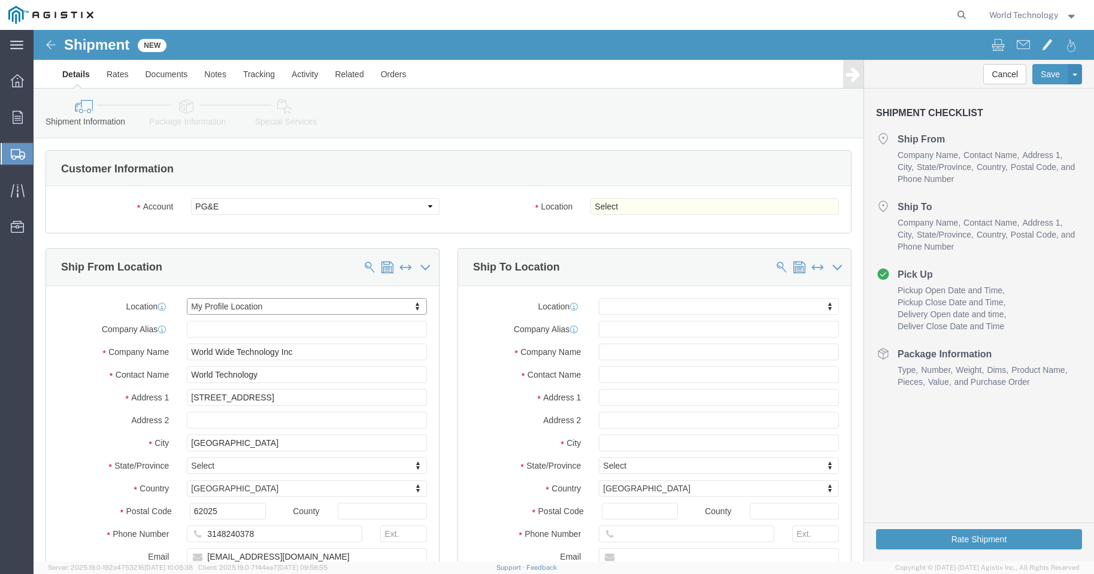
select select "IL"
click select "Select All Others [GEOGRAPHIC_DATA] [GEOGRAPHIC_DATA] [GEOGRAPHIC_DATA] [GEOGRA…"
select select "19740"
click select "Select All Others [GEOGRAPHIC_DATA] [GEOGRAPHIC_DATA] [GEOGRAPHIC_DATA] [GEOGRA…"
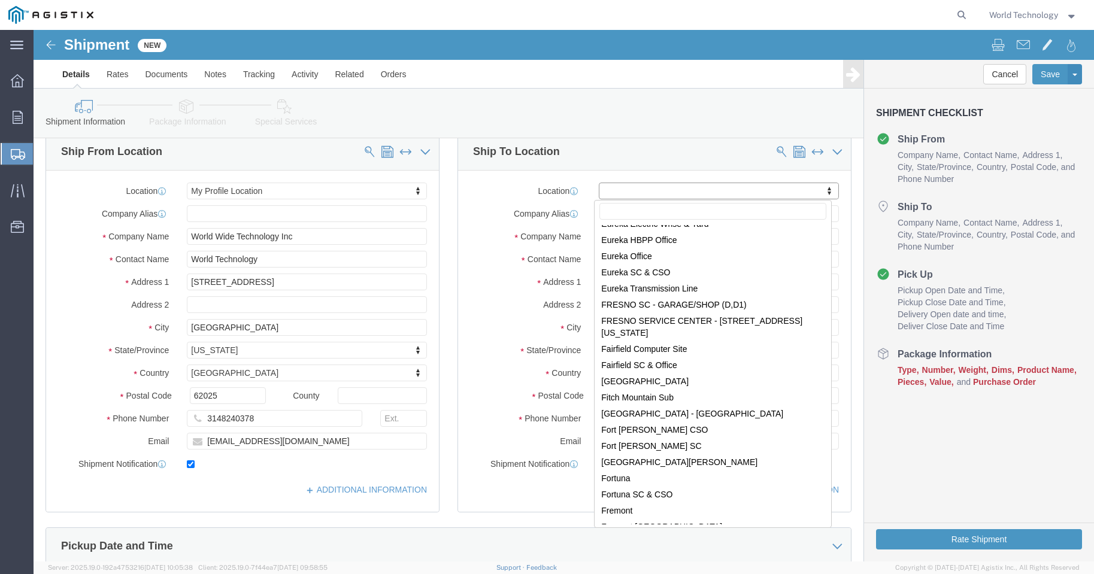
scroll to position [2076, 0]
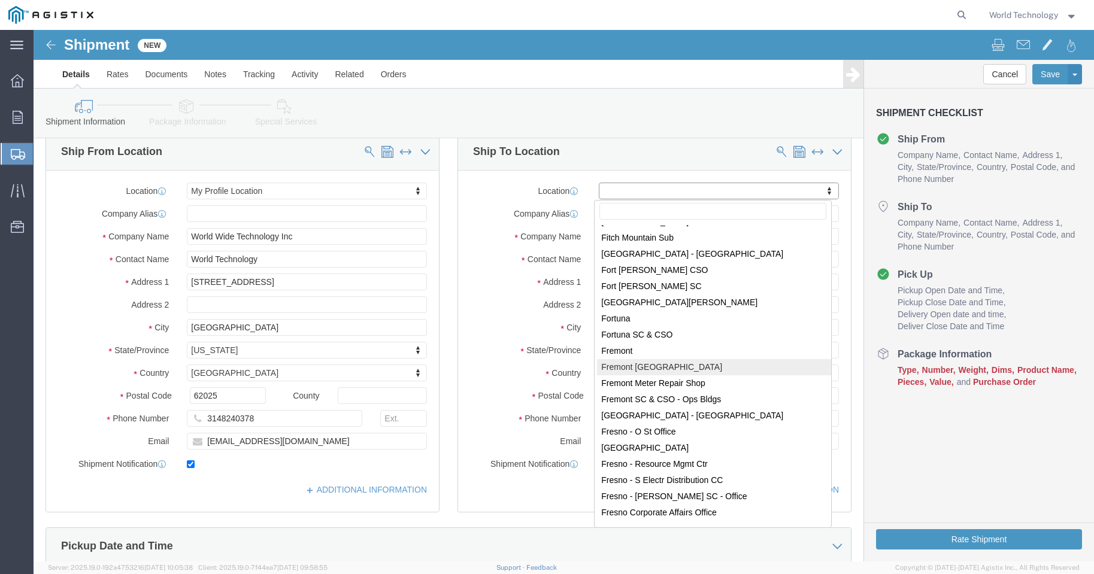
select select "19740"
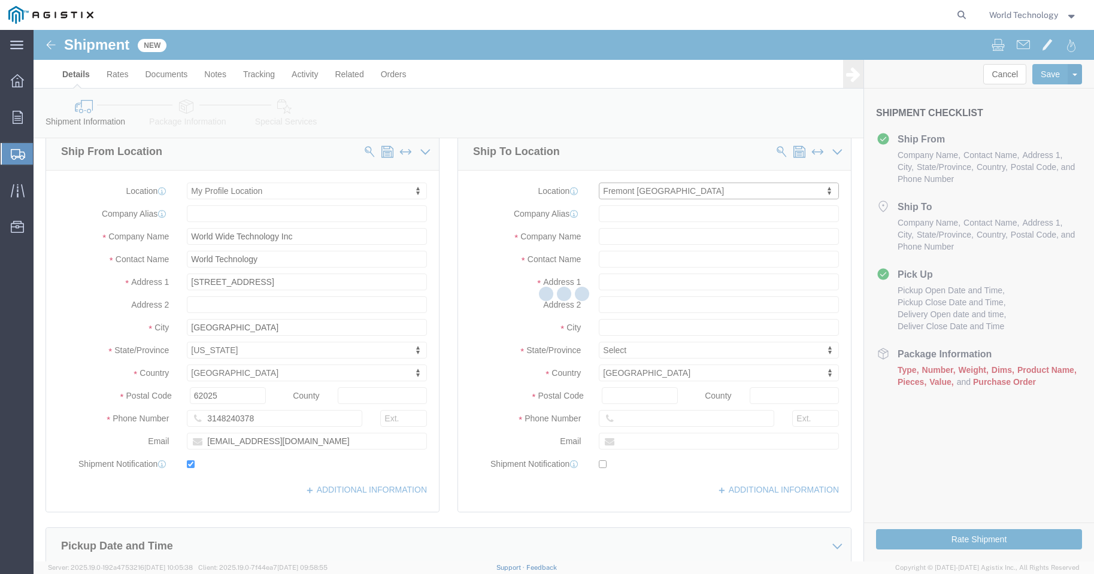
type input "[STREET_ADDRESS][PERSON_NAME]"
type input "94538"
type input "PG&E"
type input "Fremont"
select select "CA"
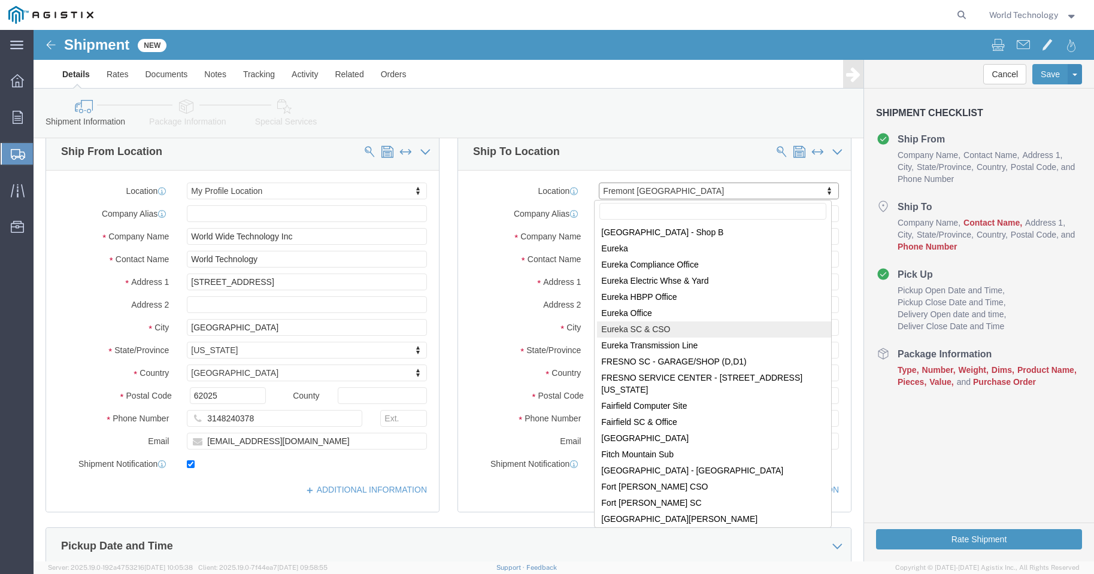
scroll to position [2019, 0]
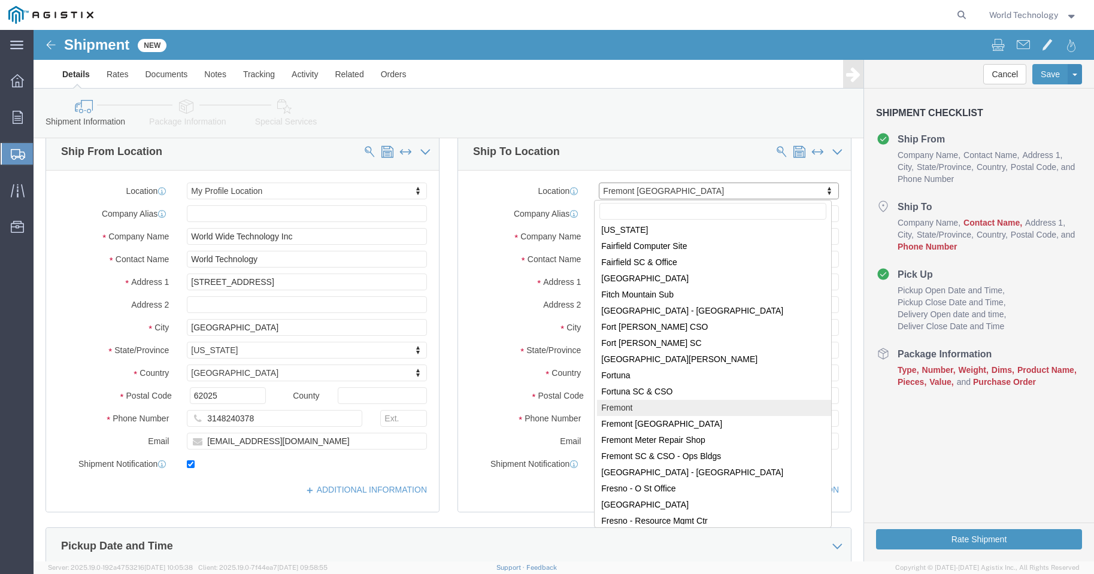
select select "46073"
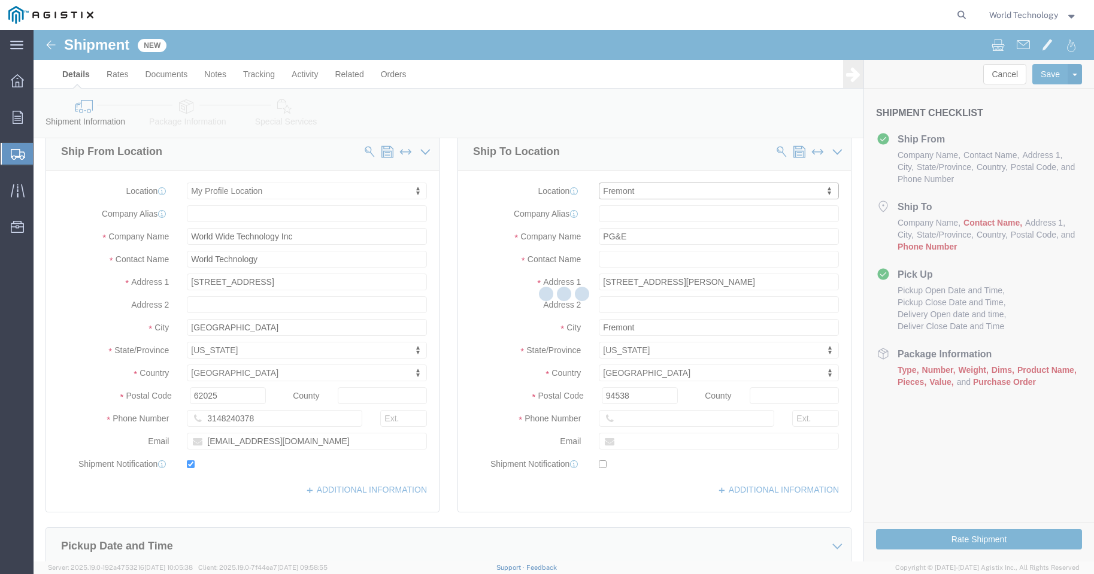
type input "[STREET_ADDRESS][PERSON_NAME]"
select select "CA"
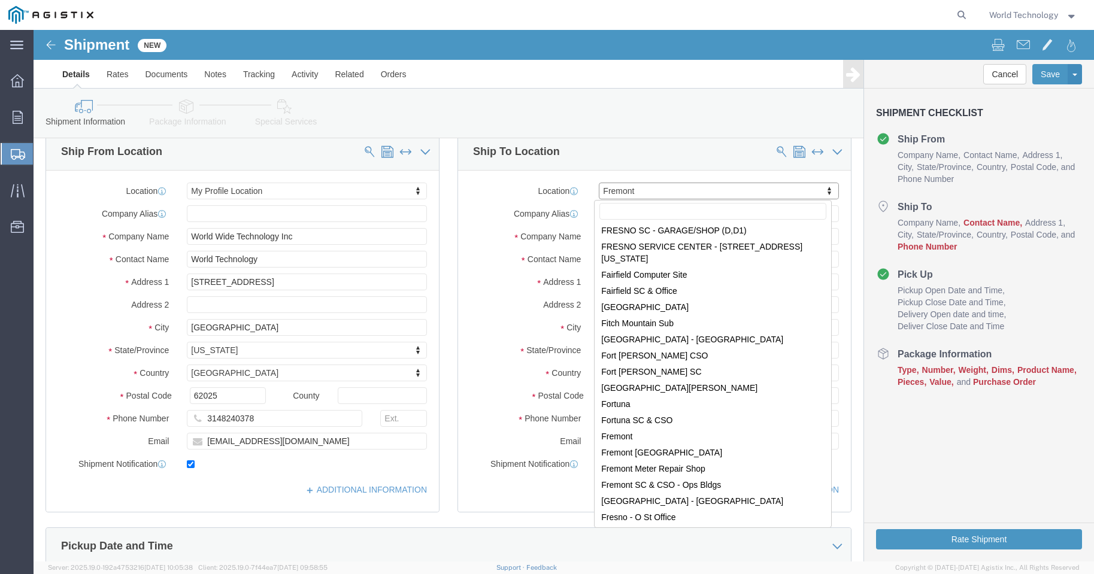
scroll to position [2003, 0]
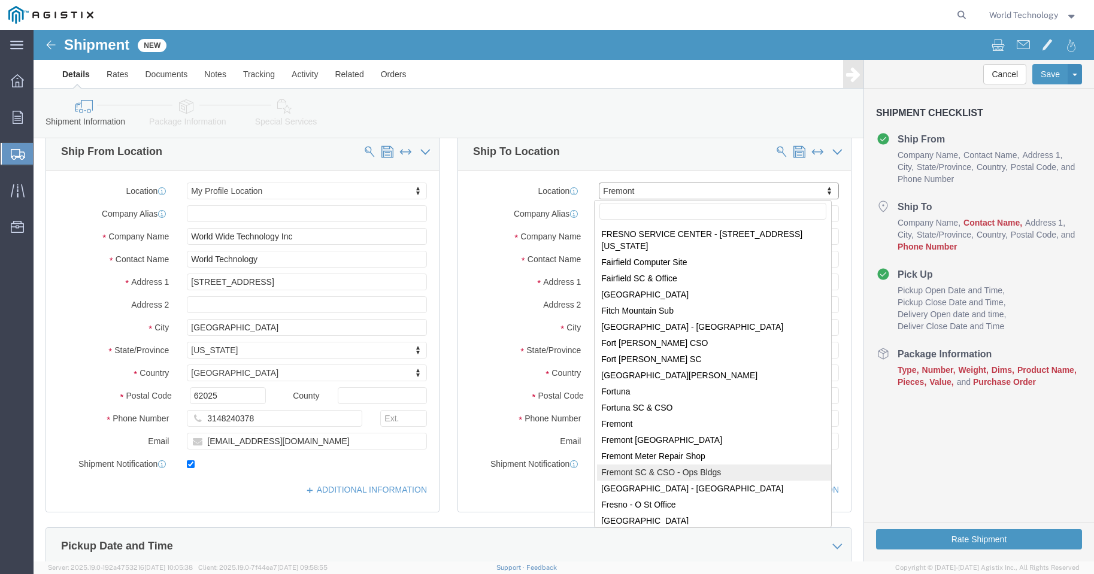
select select "19738"
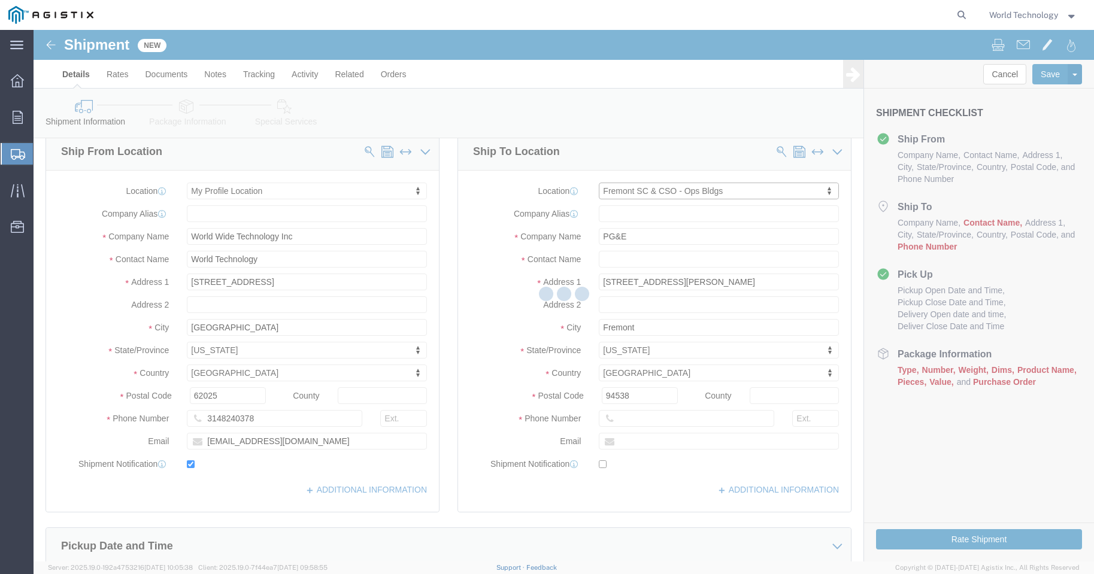
type input "[STREET_ADDRESS]"
type input "94538-3105"
type input "280302"
type input "FREMONT"
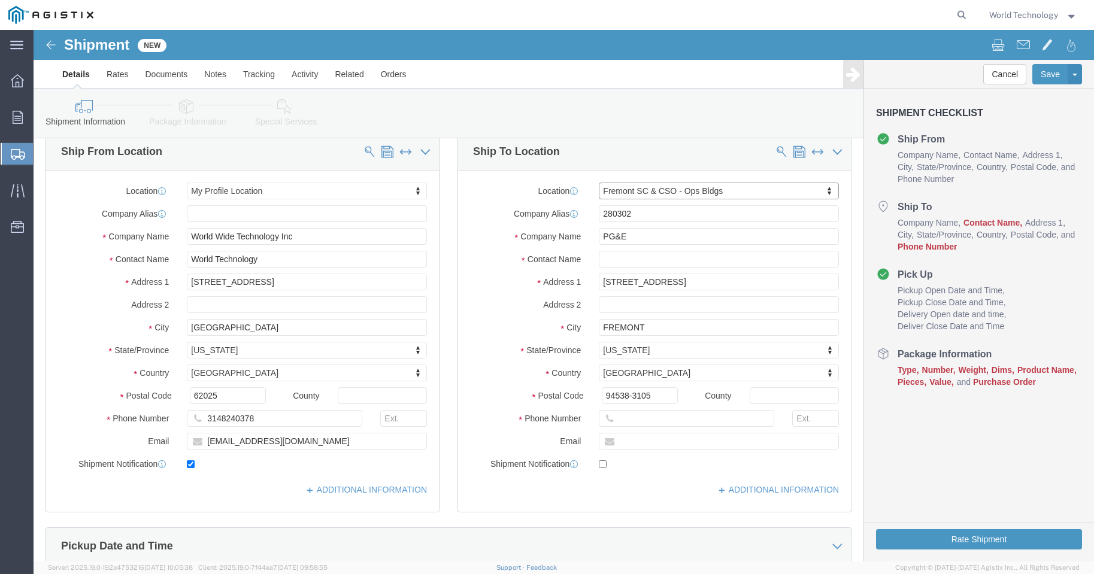
select select "CA"
click input "text"
type input "[PERSON_NAME]"
click input "text"
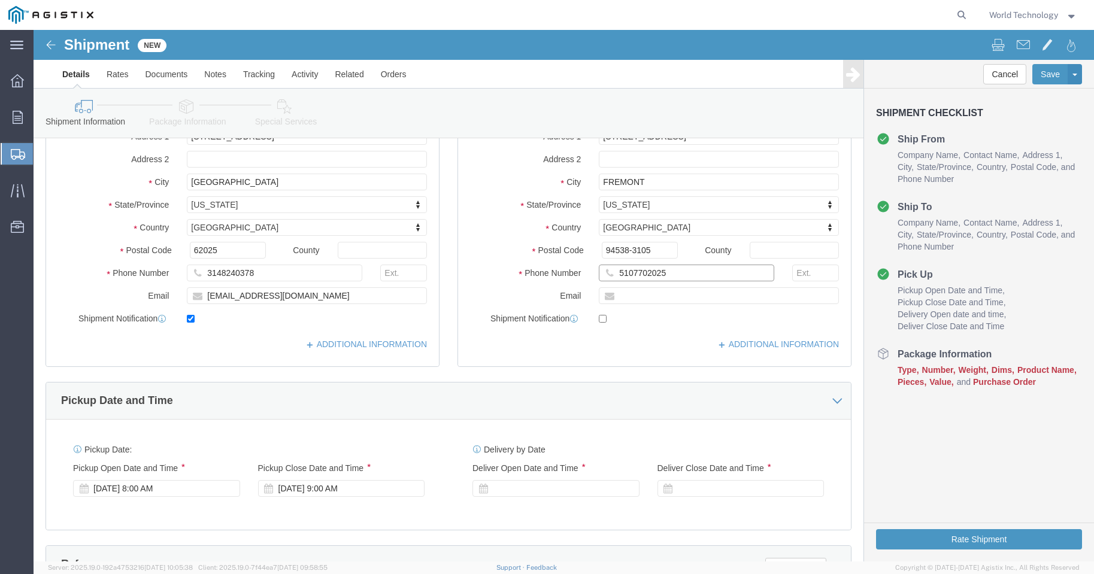
scroll to position [435, 0]
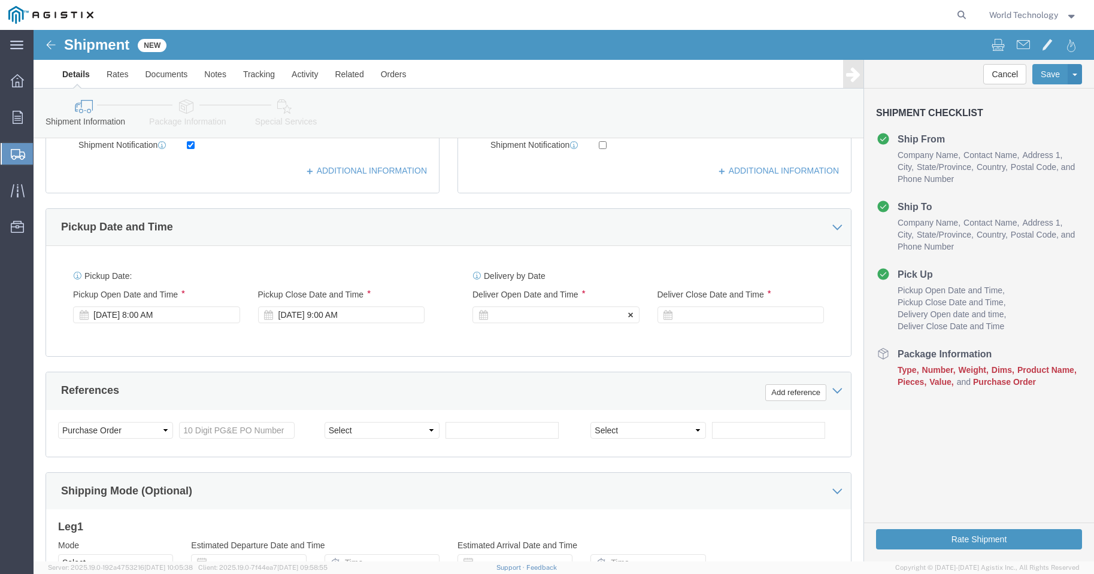
type input "5107702025"
click div
click icon
click div
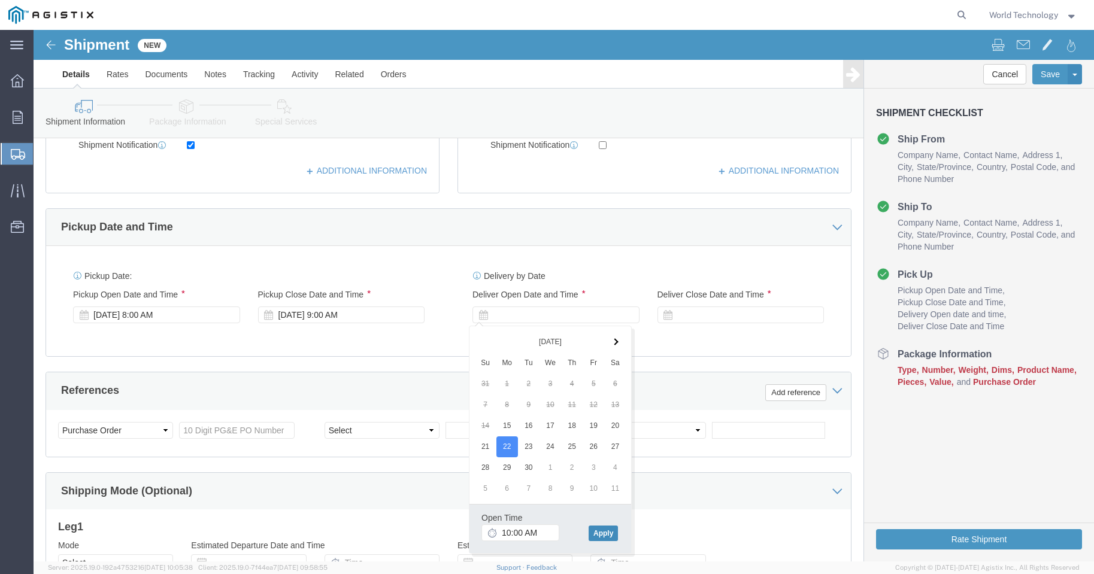
drag, startPoint x: 575, startPoint y: 500, endPoint x: 578, endPoint y: 490, distance: 10.0
click button "Apply"
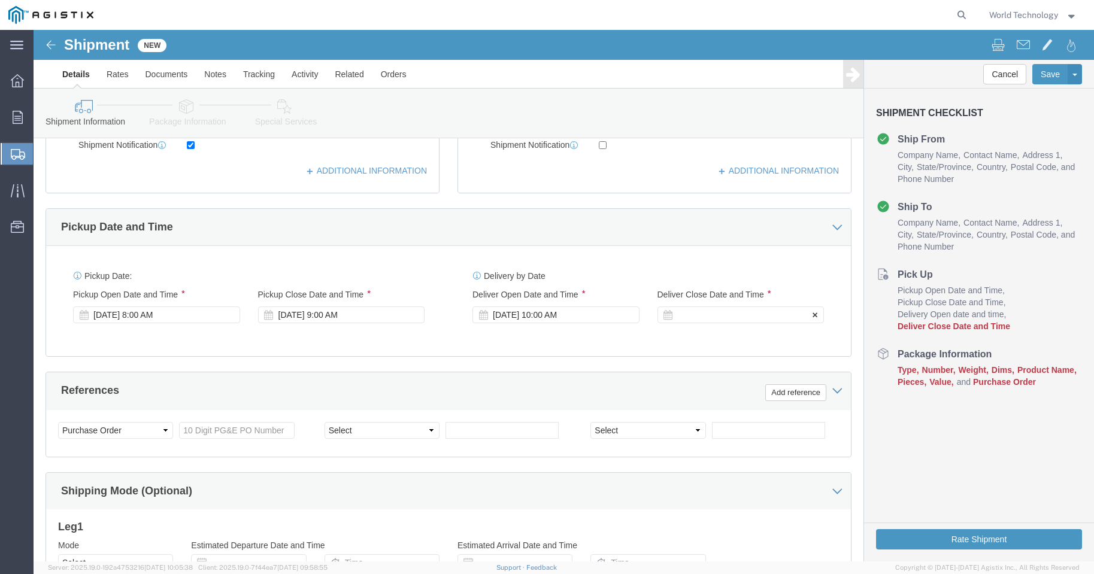
click div
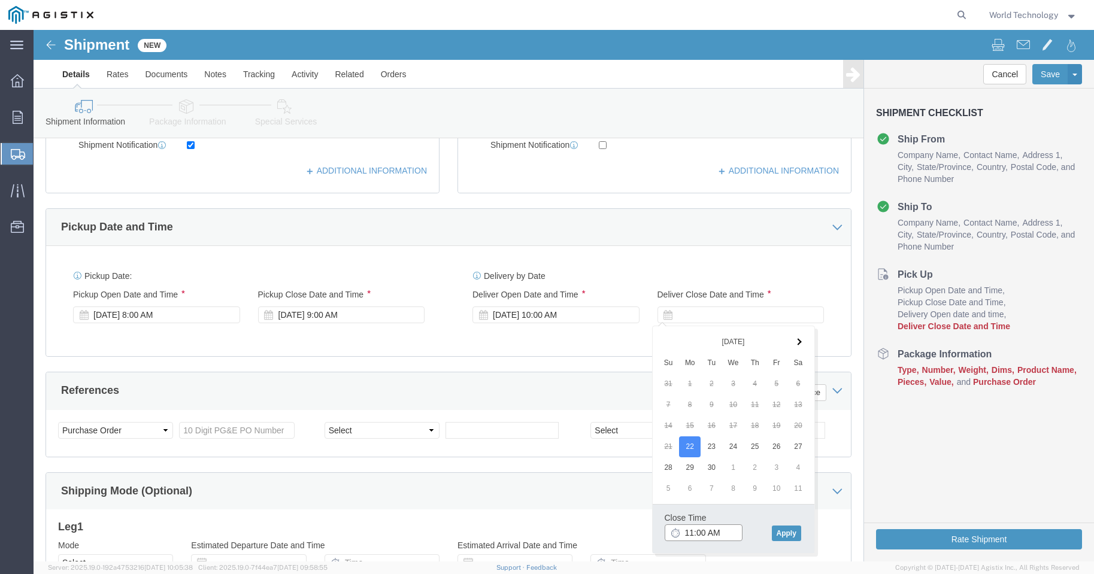
click input "11:00 AM"
type input "11:00 PM"
click button "Apply"
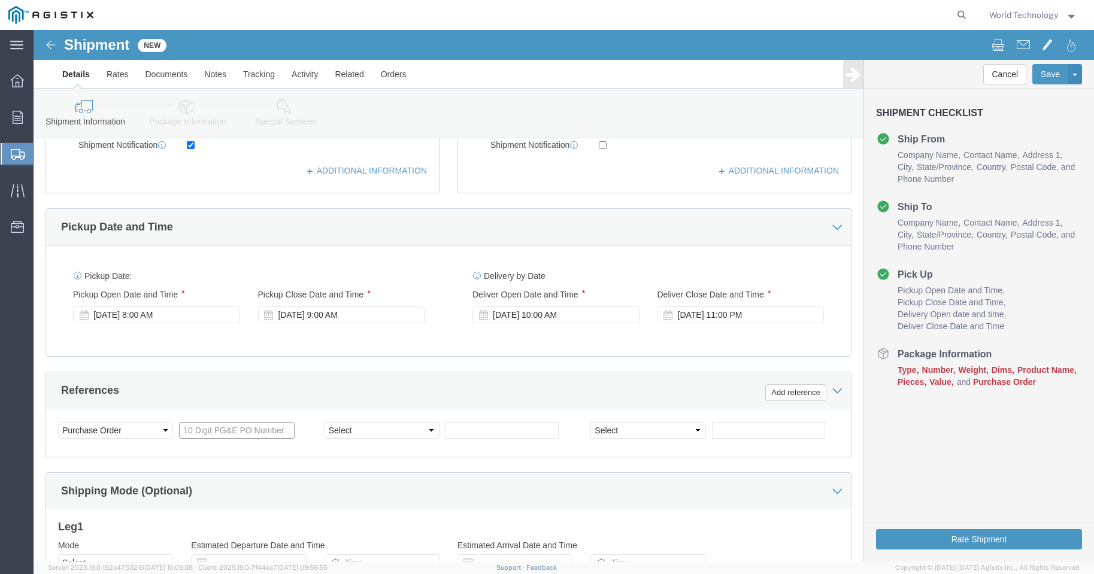
click input "text"
type input "2701125558"
click select "Select Account Type Activity ID Airline Appointment Number ASN Batch Request # …"
select select "DELNUM"
click select "Select Account Type Activity ID Airline Appointment Number ASN Batch Request # …"
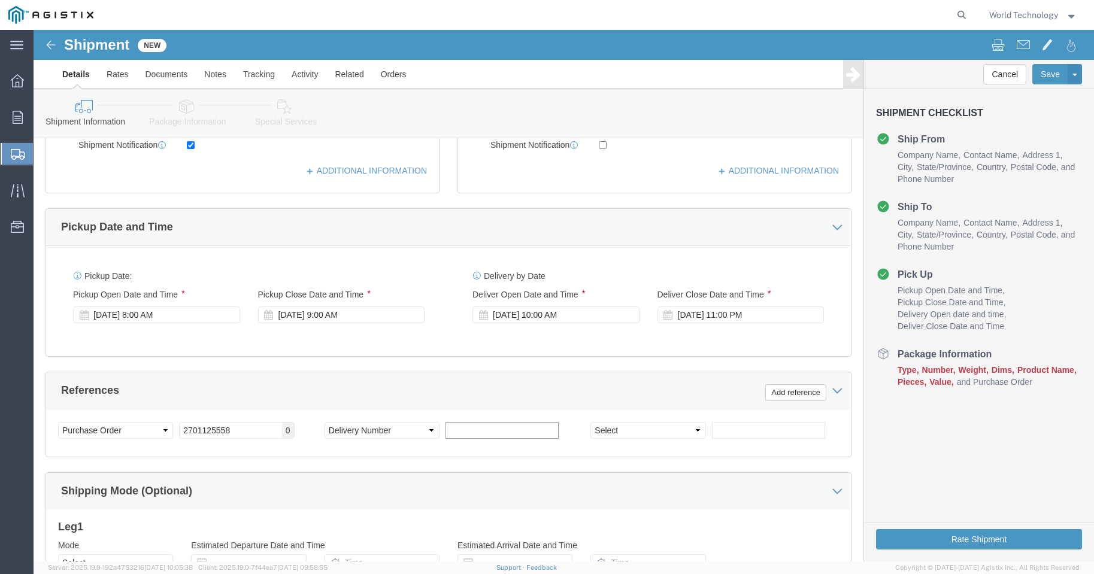
click input "text"
type input "1601990480"
click select "Select Account Type Activity ID Airline Appointment Number ASN Batch Request # …"
select select "SALEORDR"
click select "Select Account Type Activity ID Airline Appointment Number ASN Batch Request # …"
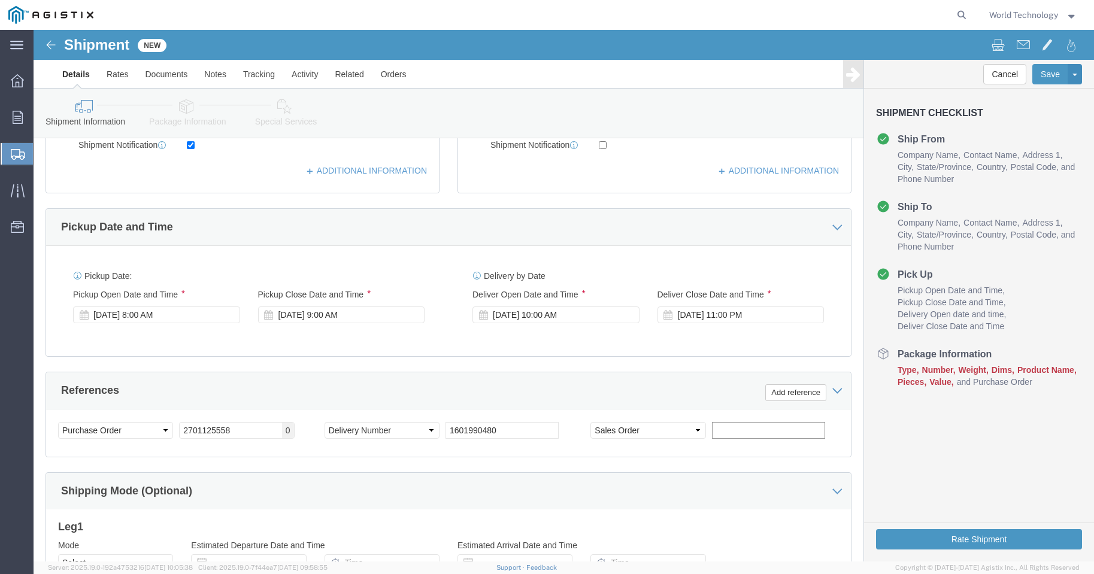
click input "text"
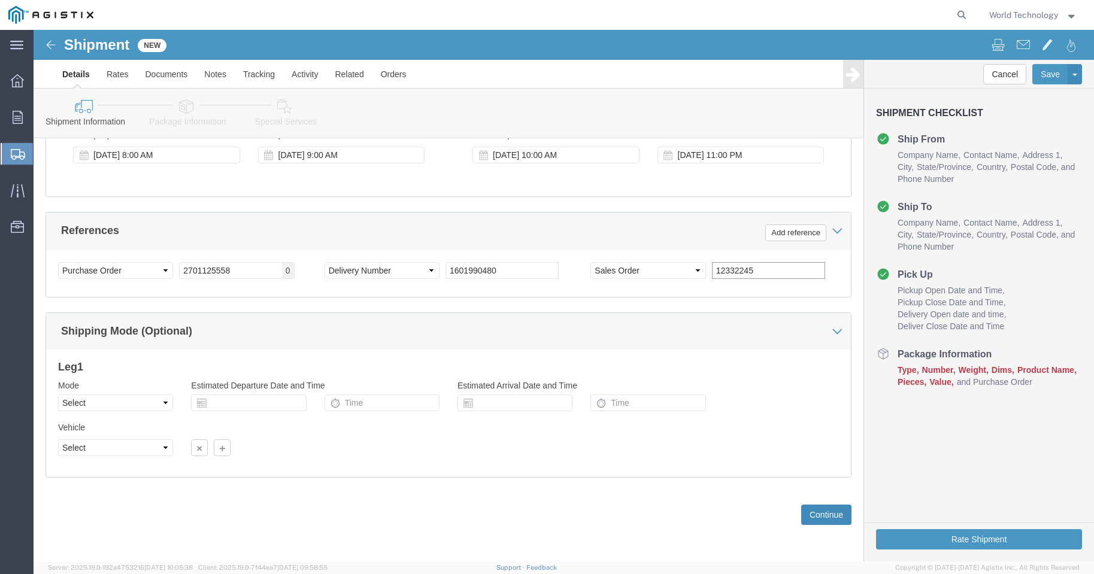
type input "12332245"
click button "Continue"
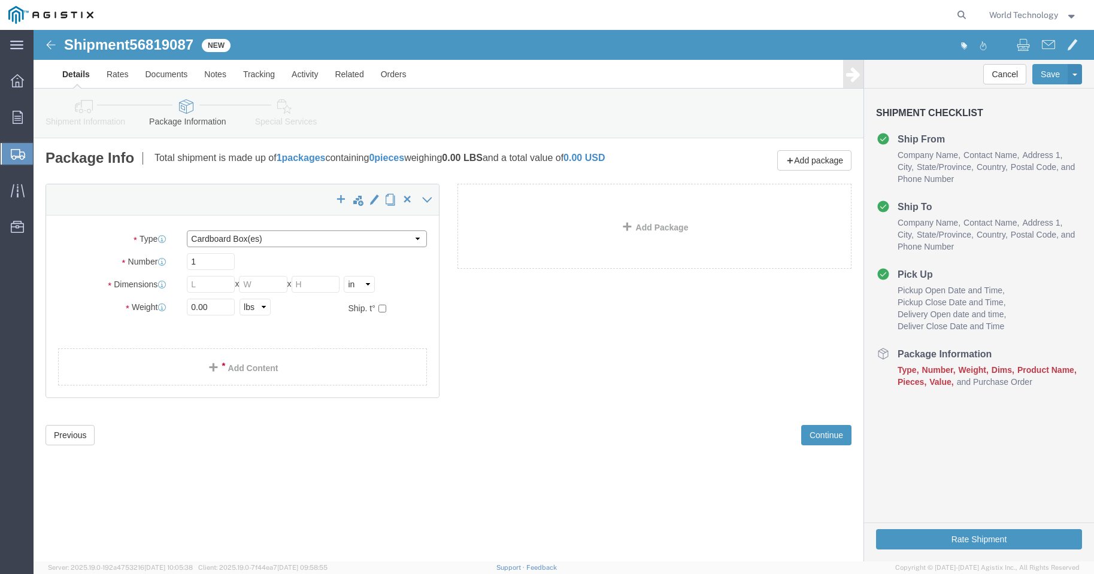
click select "Select Bulk Bundle(s) Cardboard Box(es) Carton(s) Crate(s) Drum(s) (Fiberboard)…"
select select "PSNS"
click select "Select Bulk Bundle(s) Cardboard Box(es) Carton(s) Crate(s) Drum(s) (Fiberboard)…"
click input "text"
type input "1"
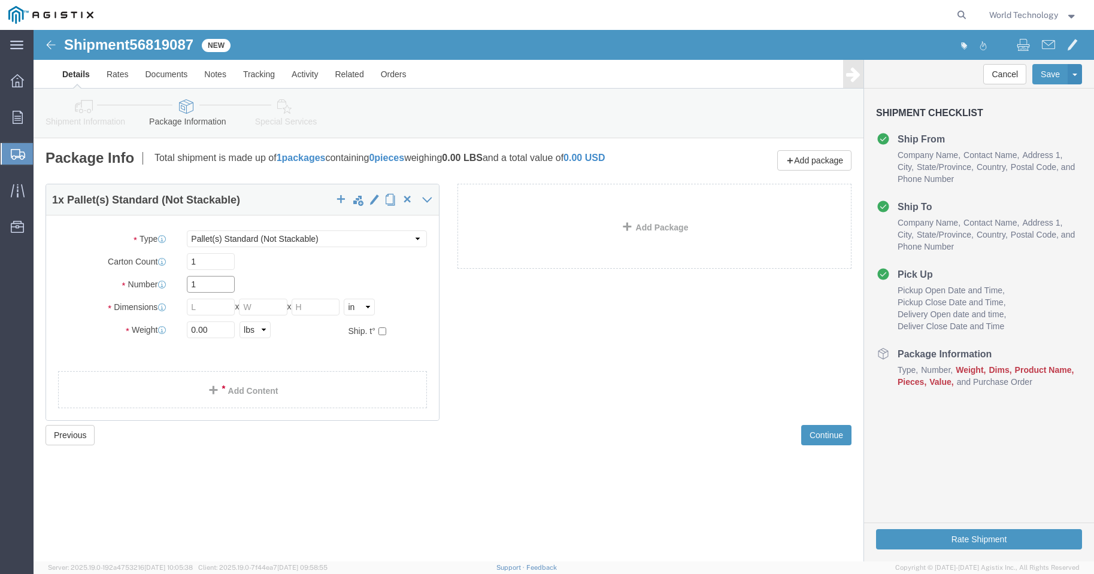
click input "1"
click input "text"
type input "48"
type input "40"
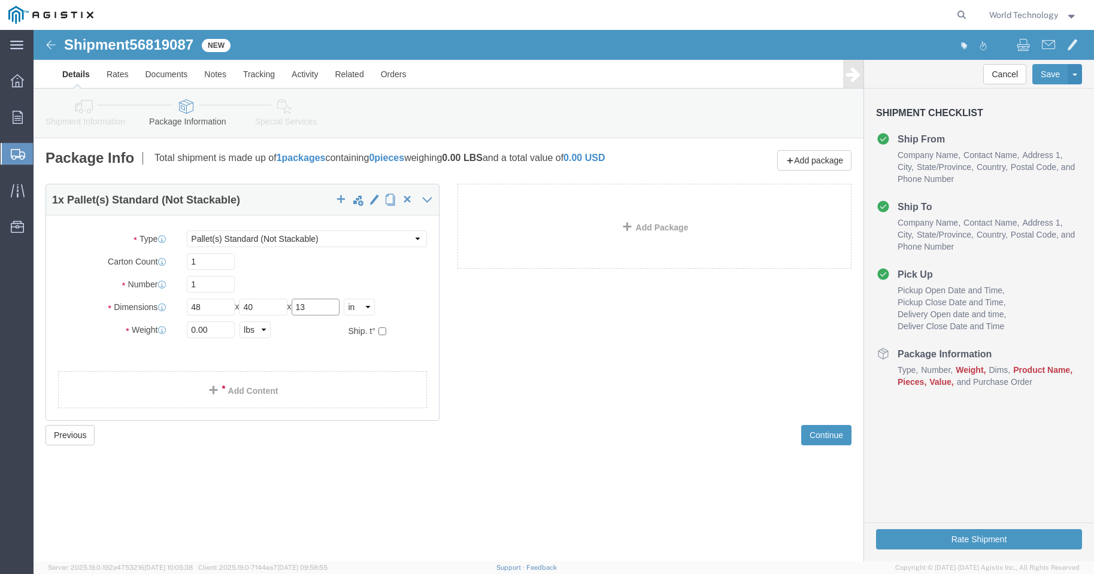
type input "13"
drag, startPoint x: 183, startPoint y: 299, endPoint x: 137, endPoint y: 297, distance: 46.1
click div "Weight 0.00 Select kgs lbs Ship. t°"
type input "62"
click link "Add Content"
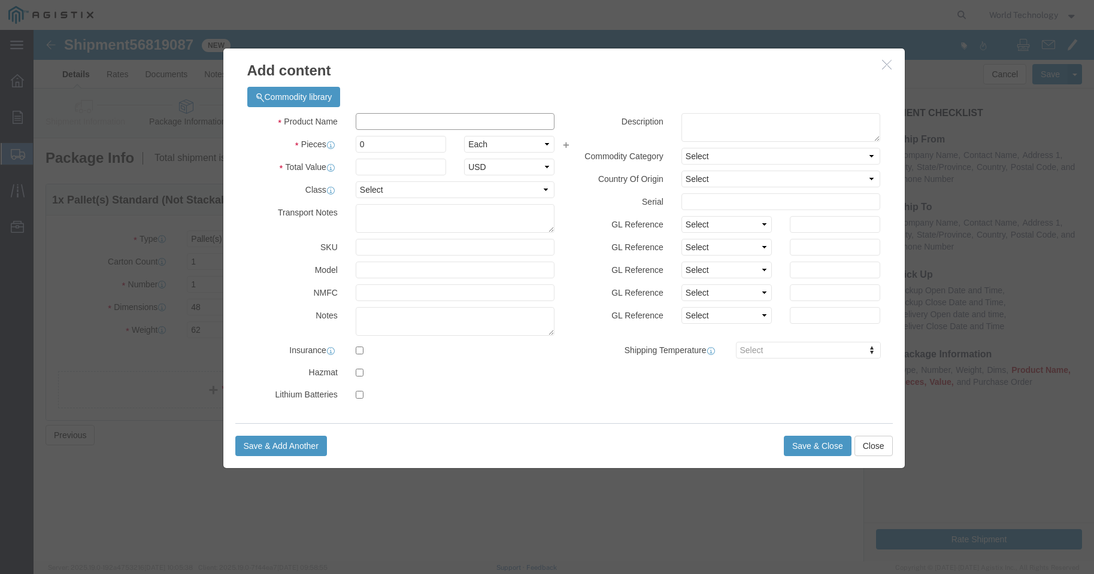
click input "text"
type input "COMPUTER EQUIPMENT"
drag, startPoint x: 370, startPoint y: 113, endPoint x: 314, endPoint y: 117, distance: 56.4
click div "0"
type input "1"
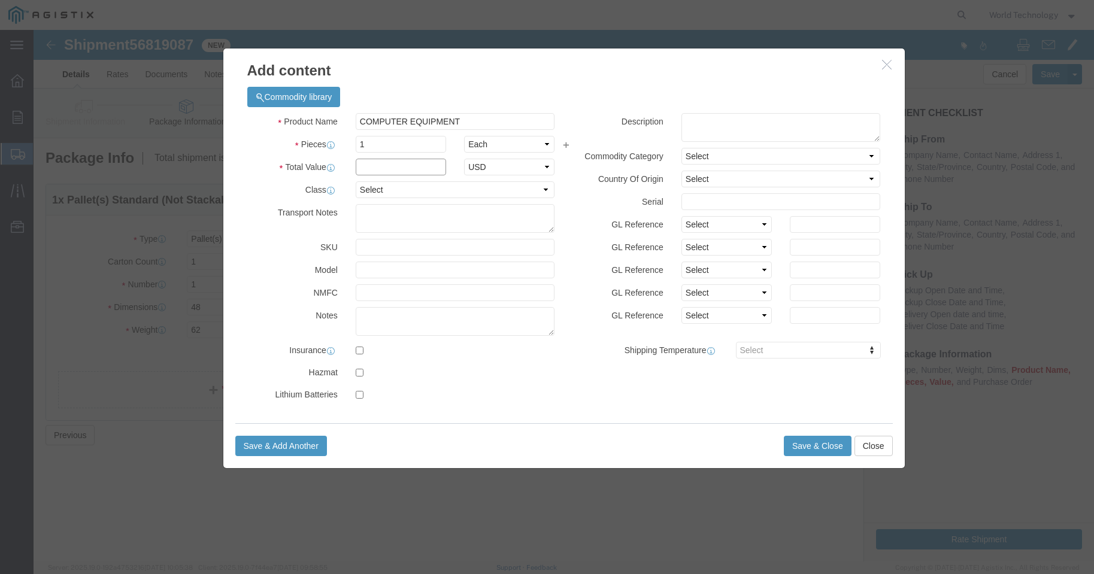
click input "text"
type input "10,000"
click select "Select 50 55 60 65 70 85 92.5 100 125 175 250 300 400"
select select "92.5"
click select "Select 50 55 60 65 70 85 92.5 100 125 175 250 300 400"
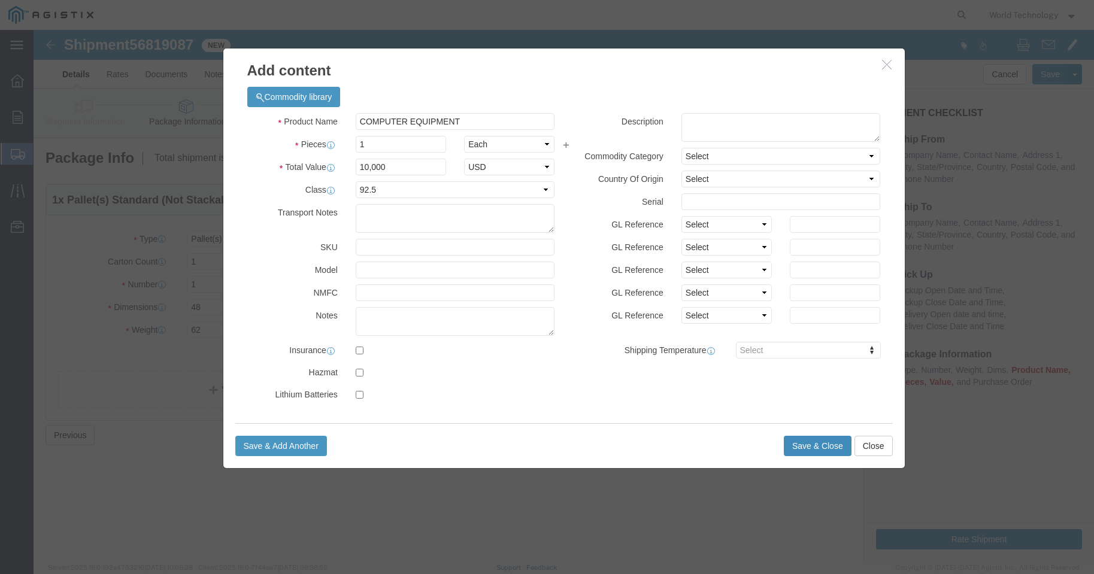
click button "Save & Close"
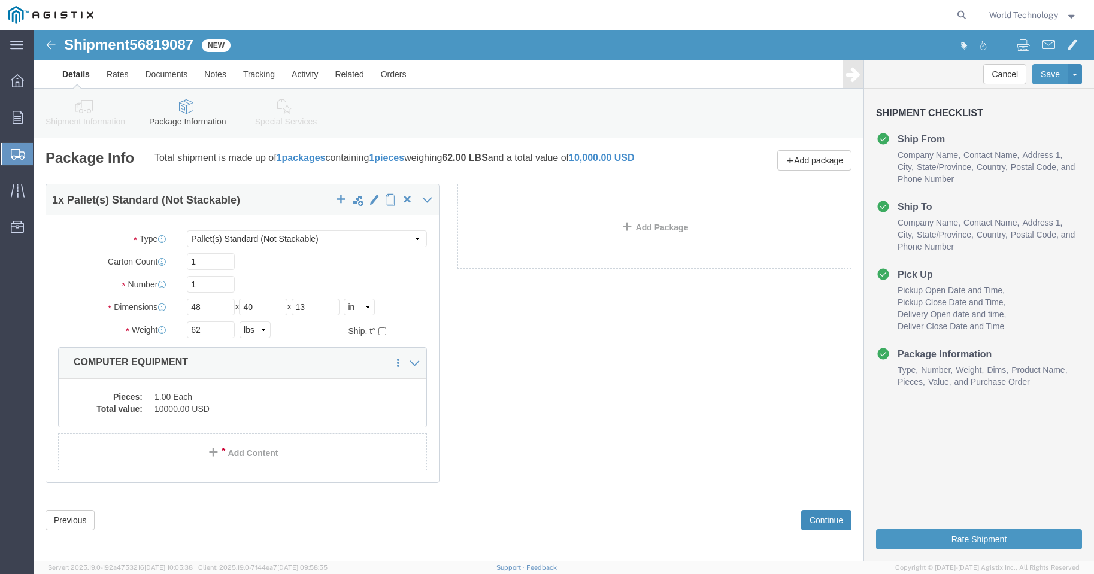
click button "Continue"
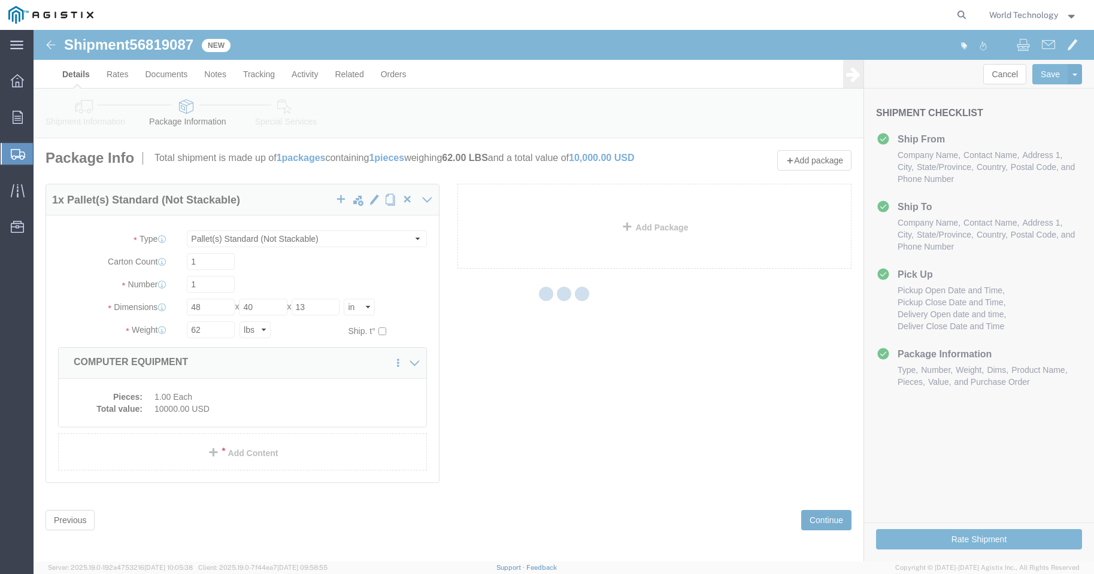
select select
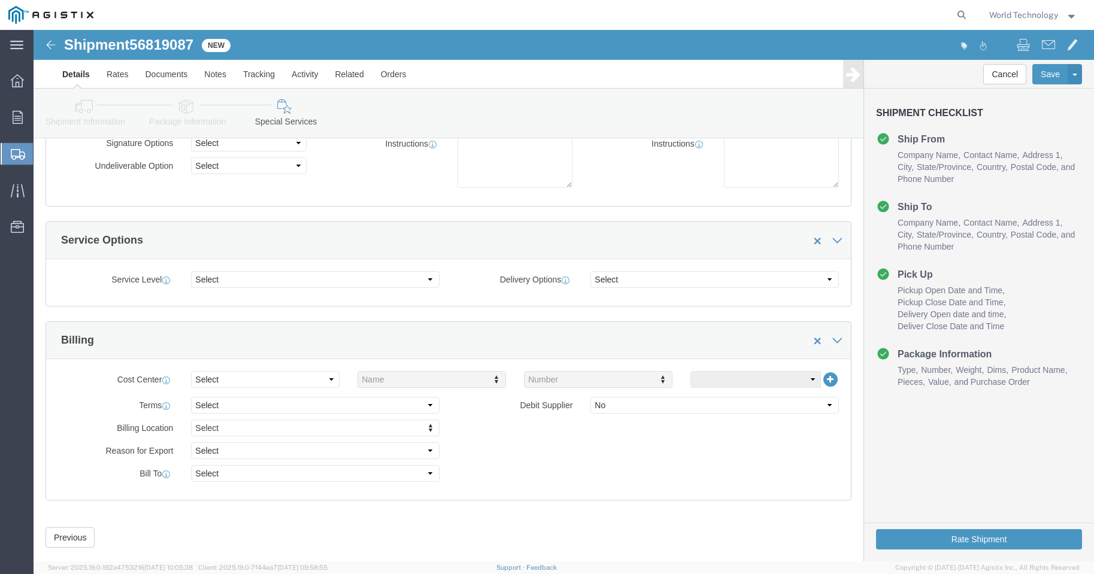
scroll to position [160, 0]
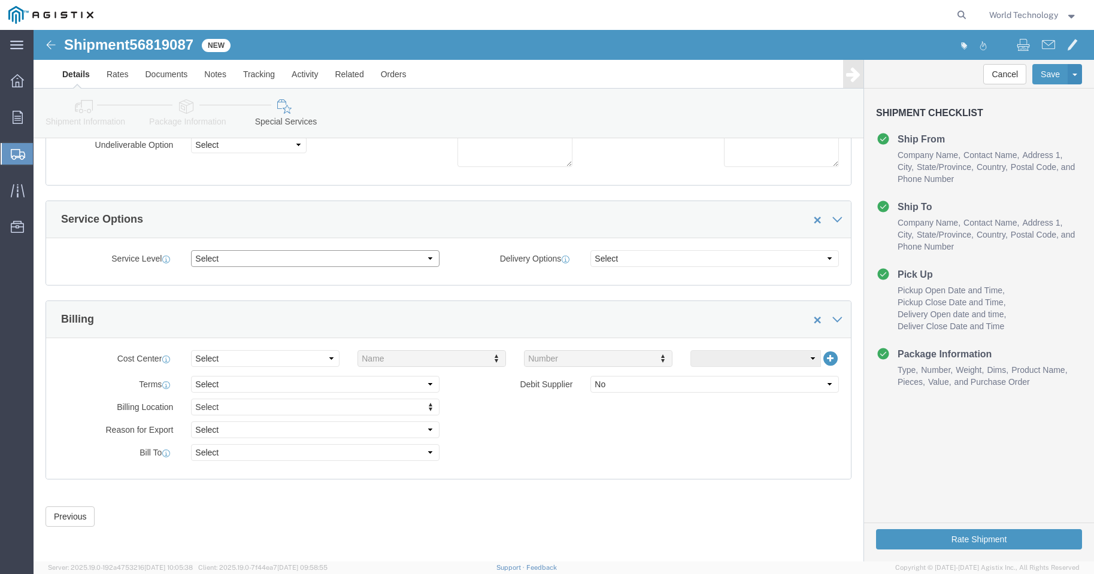
click select "Select 1 Day 2 Day 3-5 Day Economy 5+ Day"
select select "3-5 Day Economy"
click select "Select 1 Day 2 Day 3-5 Day Economy 5+ Day"
drag, startPoint x: 868, startPoint y: 501, endPoint x: 877, endPoint y: 503, distance: 9.2
click button "Rate Shipment"
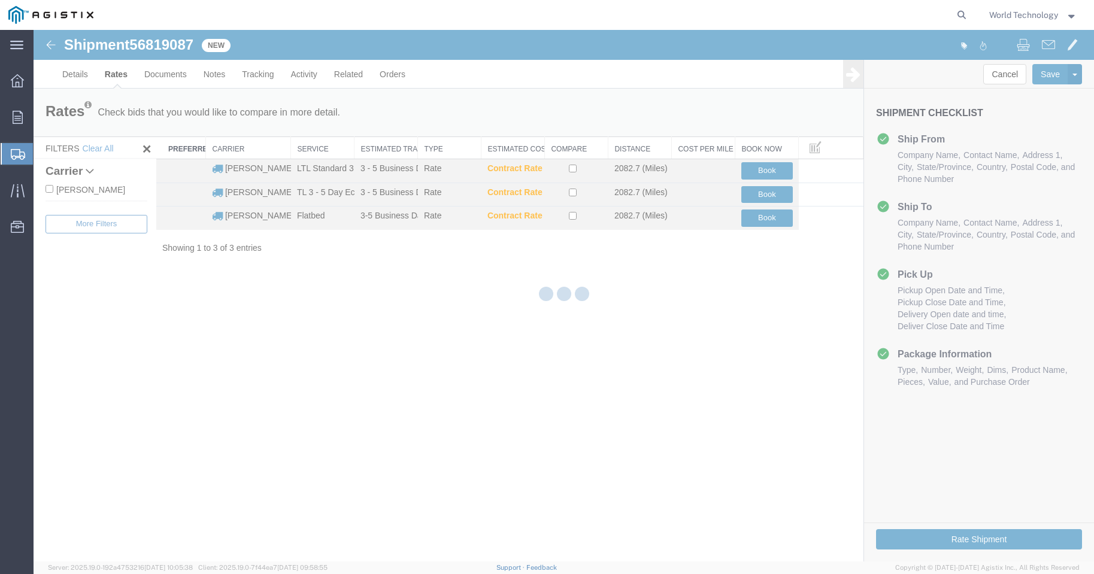
scroll to position [0, 0]
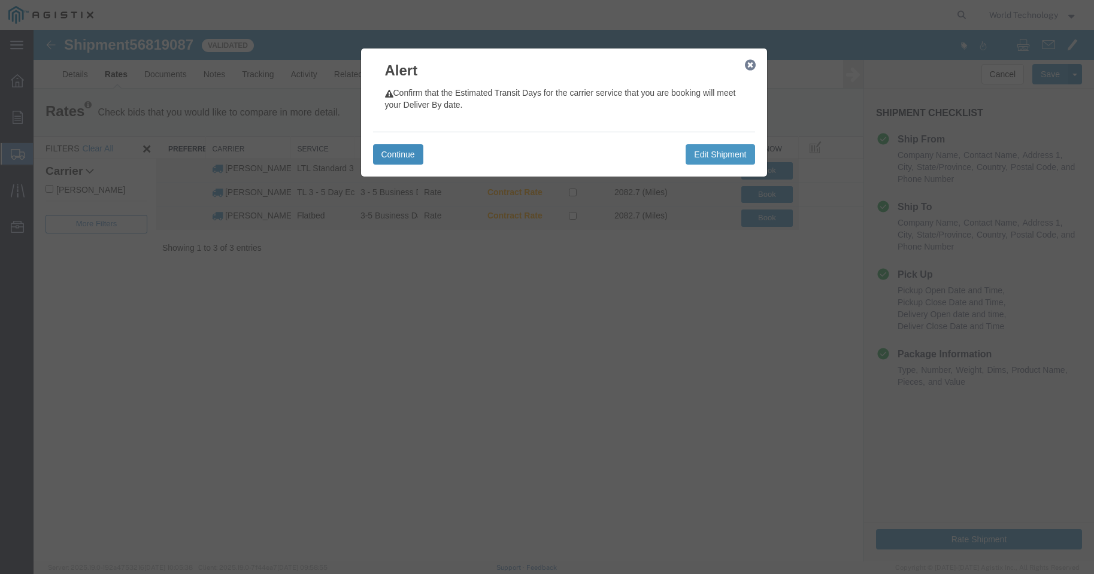
click at [404, 152] on button "Continue" at bounding box center [398, 154] width 50 height 20
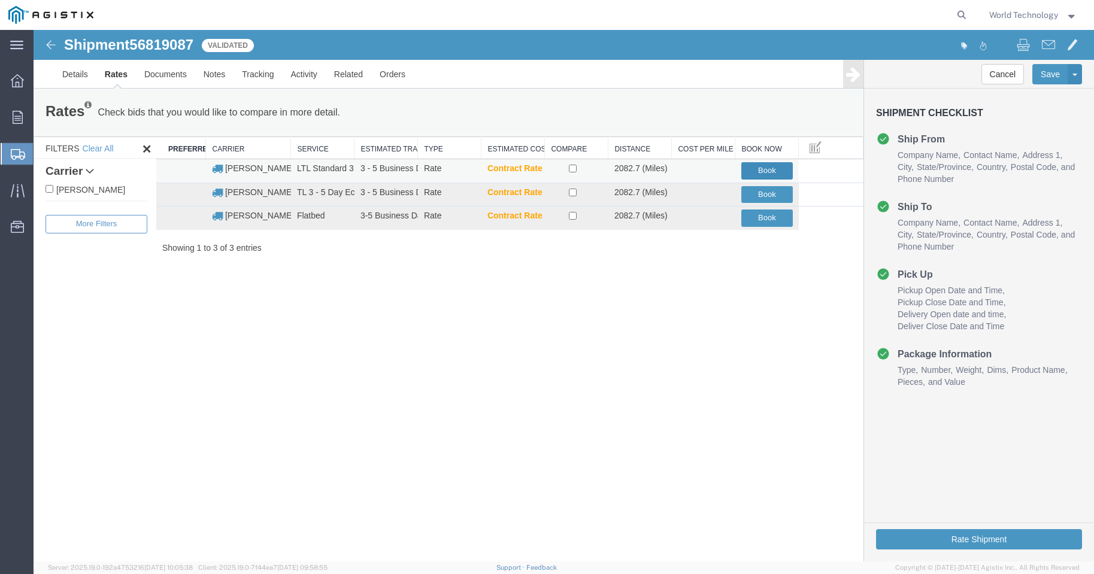
click at [770, 169] on button "Book" at bounding box center [767, 170] width 52 height 17
